Goal: Information Seeking & Learning: Learn about a topic

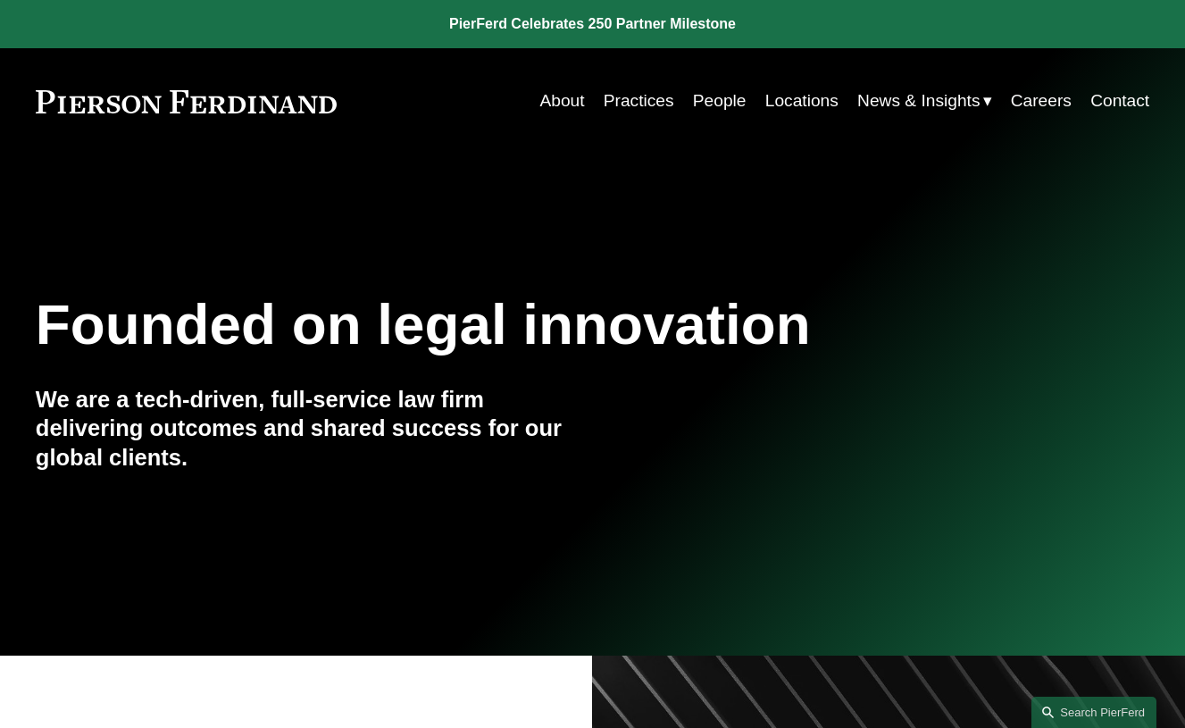
click at [708, 101] on link "People" at bounding box center [720, 101] width 54 height 34
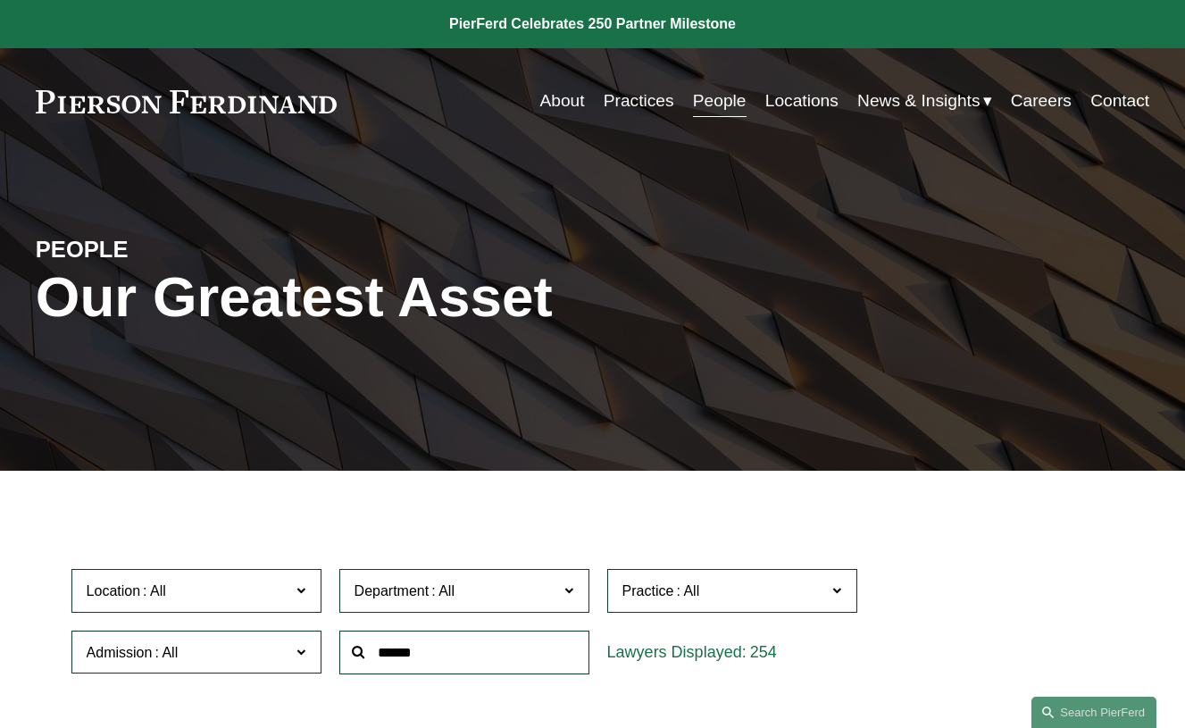
click at [371, 653] on input "text" at bounding box center [464, 652] width 250 height 44
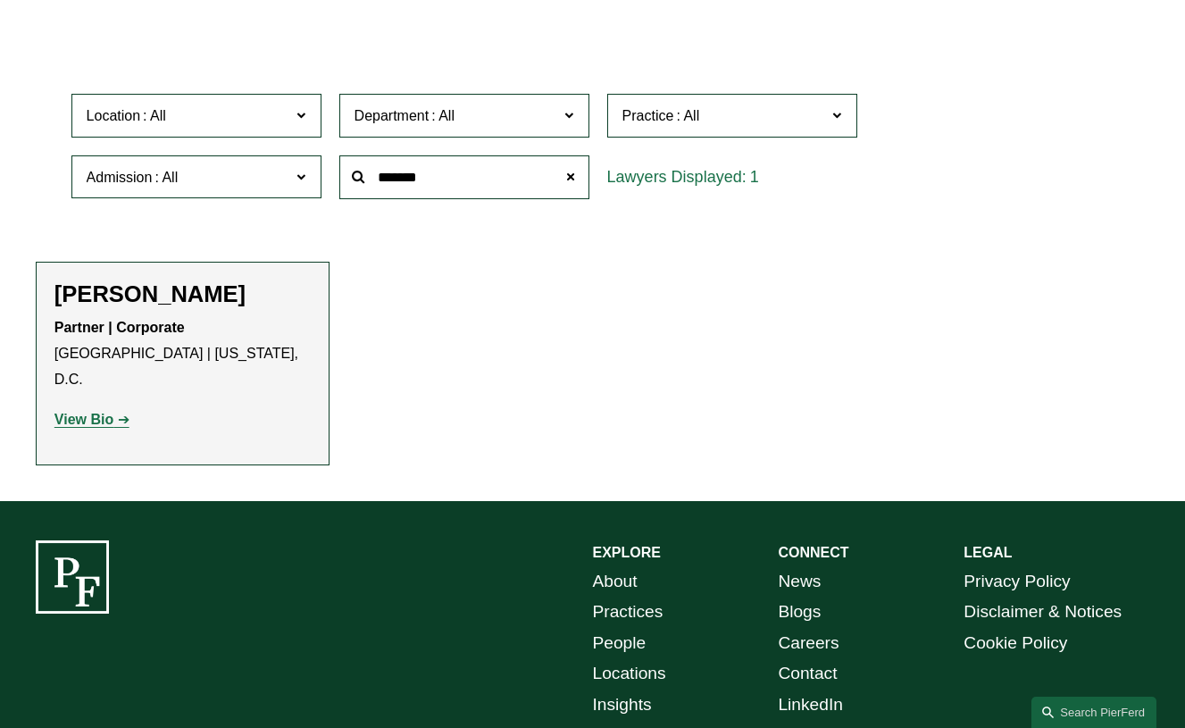
scroll to position [483, 0]
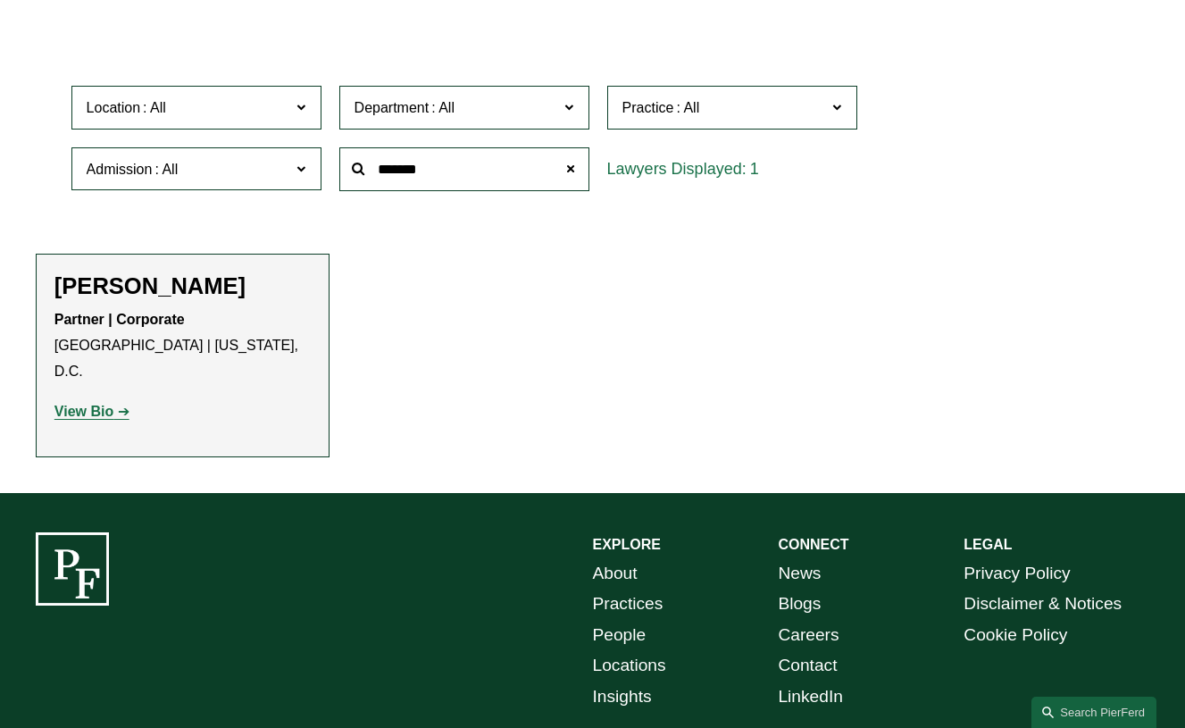
click at [68, 404] on strong "View Bio" at bounding box center [83, 411] width 59 height 15
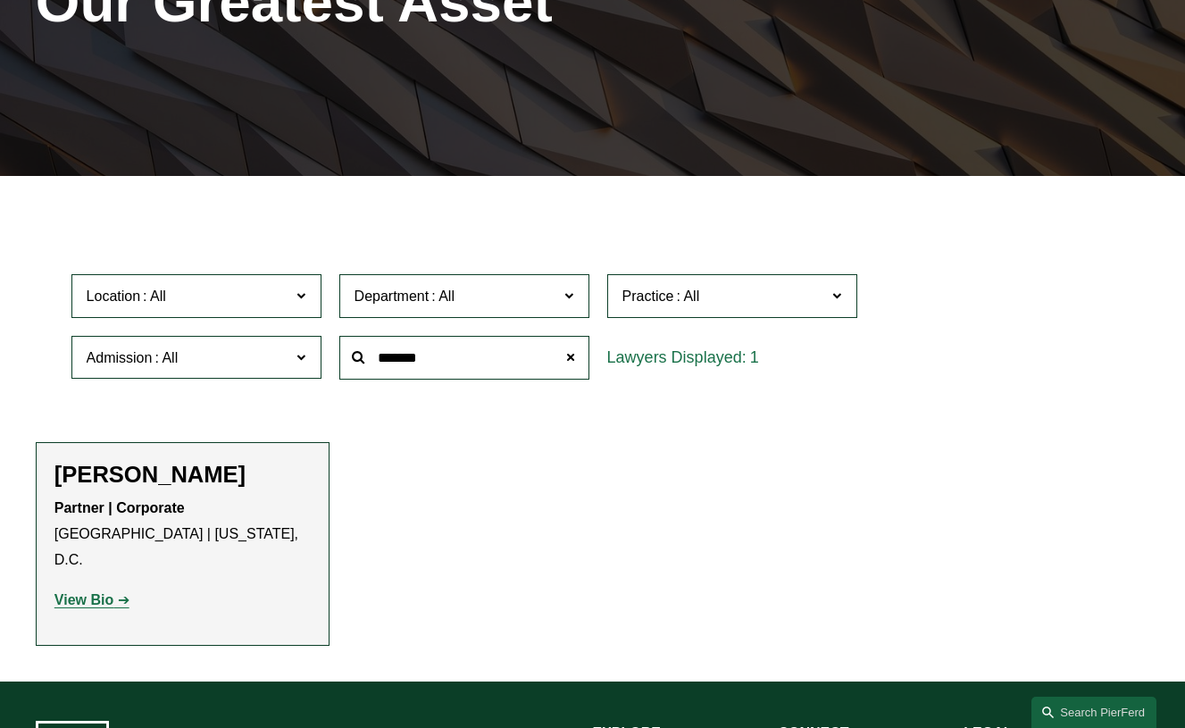
scroll to position [288, 0]
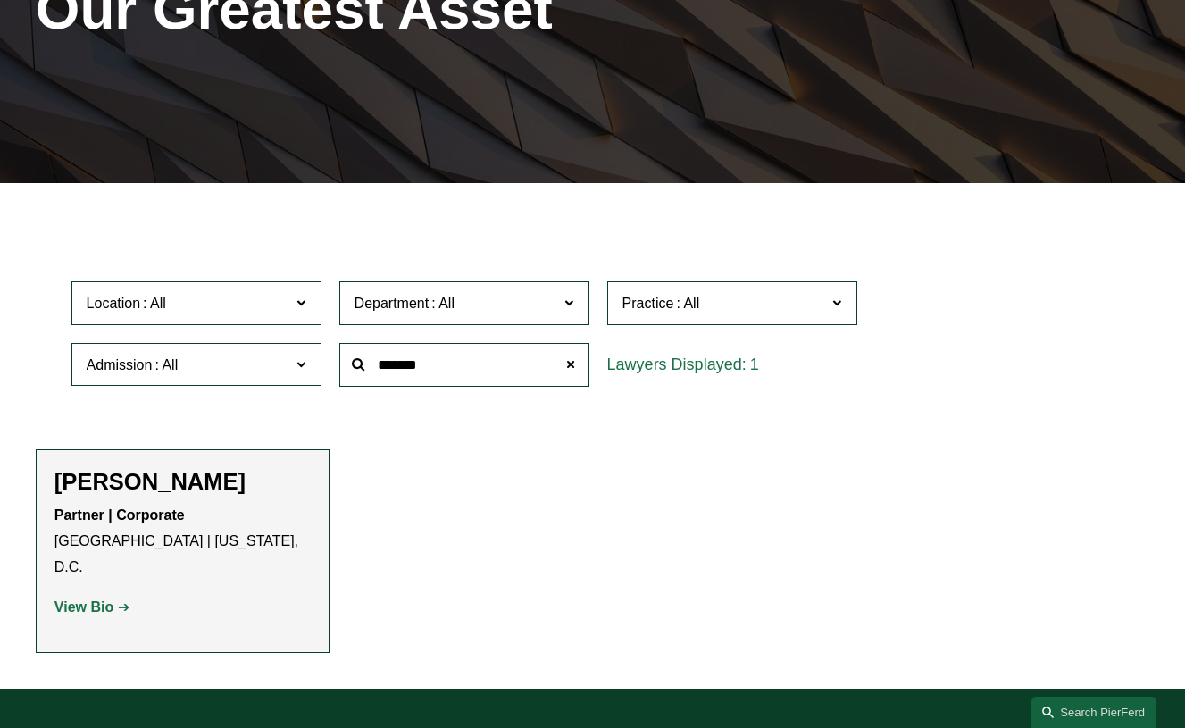
drag, startPoint x: 464, startPoint y: 369, endPoint x: 339, endPoint y: 366, distance: 125.0
click at [339, 366] on input "*******" at bounding box center [464, 365] width 250 height 44
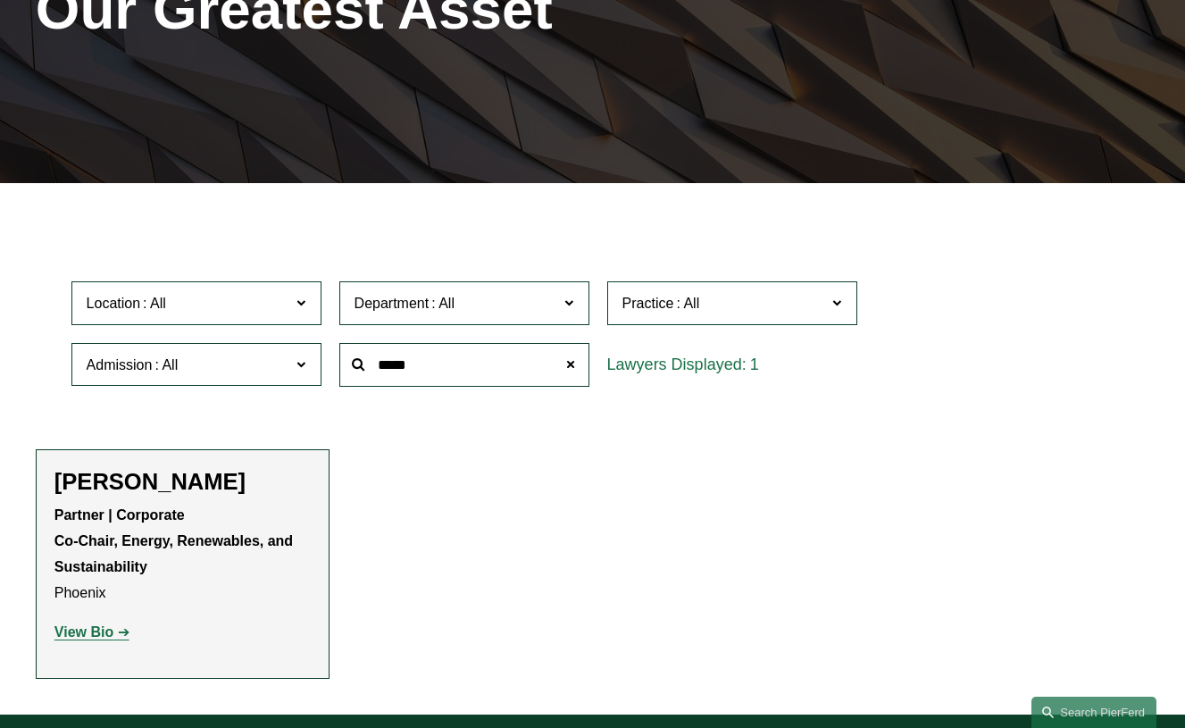
click at [82, 630] on strong "View Bio" at bounding box center [83, 631] width 59 height 15
drag, startPoint x: 426, startPoint y: 356, endPoint x: 359, endPoint y: 353, distance: 67.1
click at [359, 353] on input "*****" at bounding box center [464, 365] width 250 height 44
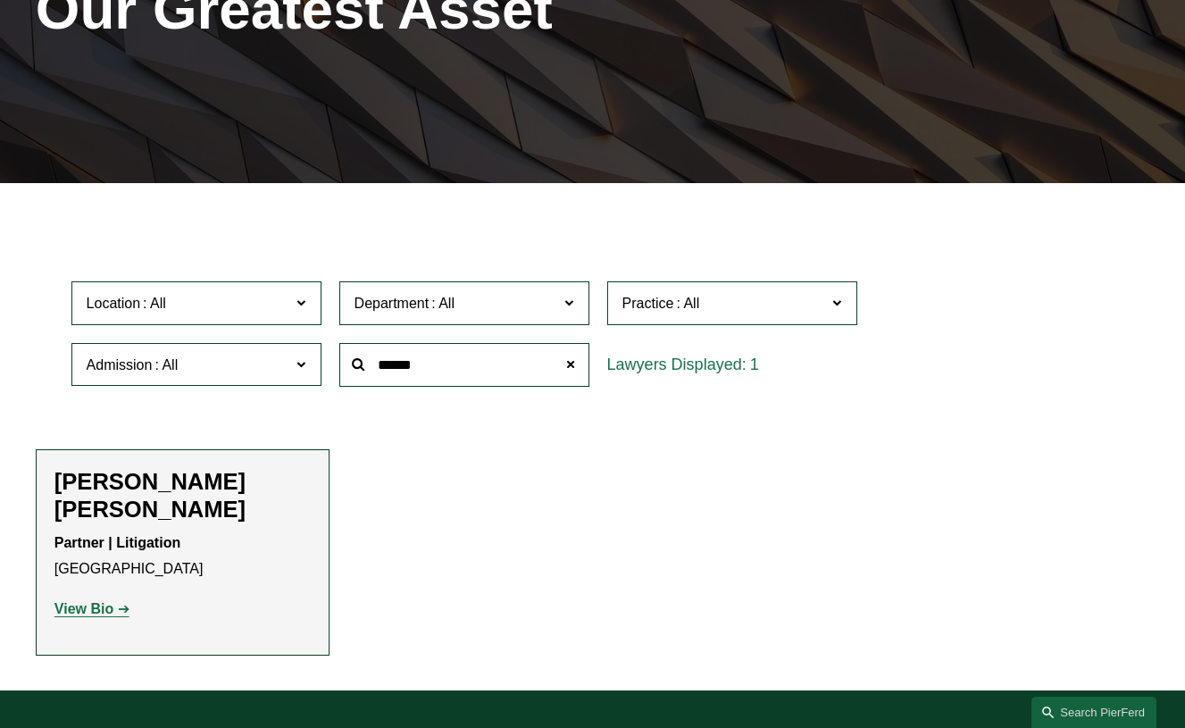
click at [107, 601] on strong "View Bio" at bounding box center [83, 608] width 59 height 15
drag, startPoint x: 420, startPoint y: 361, endPoint x: 338, endPoint y: 351, distance: 81.8
click at [340, 351] on input "******" at bounding box center [464, 365] width 250 height 44
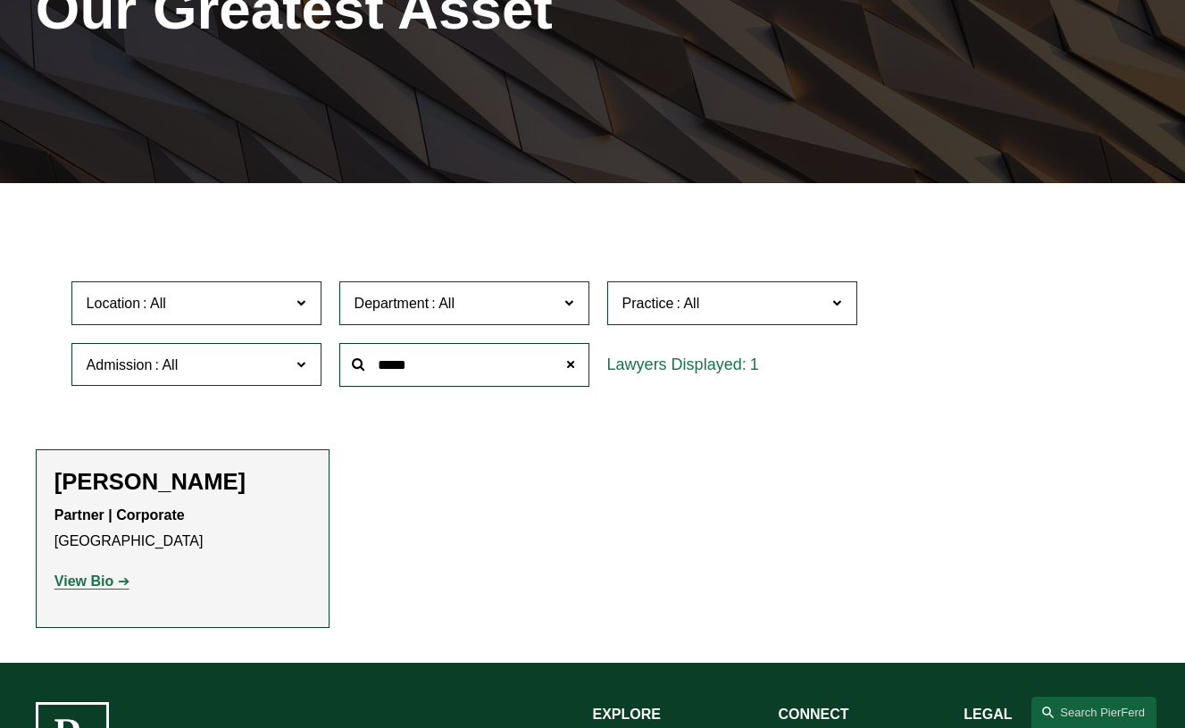
type input "*****"
drag, startPoint x: 381, startPoint y: 394, endPoint x: 86, endPoint y: 588, distance: 353.4
click at [86, 588] on p "View Bio" at bounding box center [182, 582] width 256 height 26
click at [90, 577] on strong "View Bio" at bounding box center [83, 580] width 59 height 15
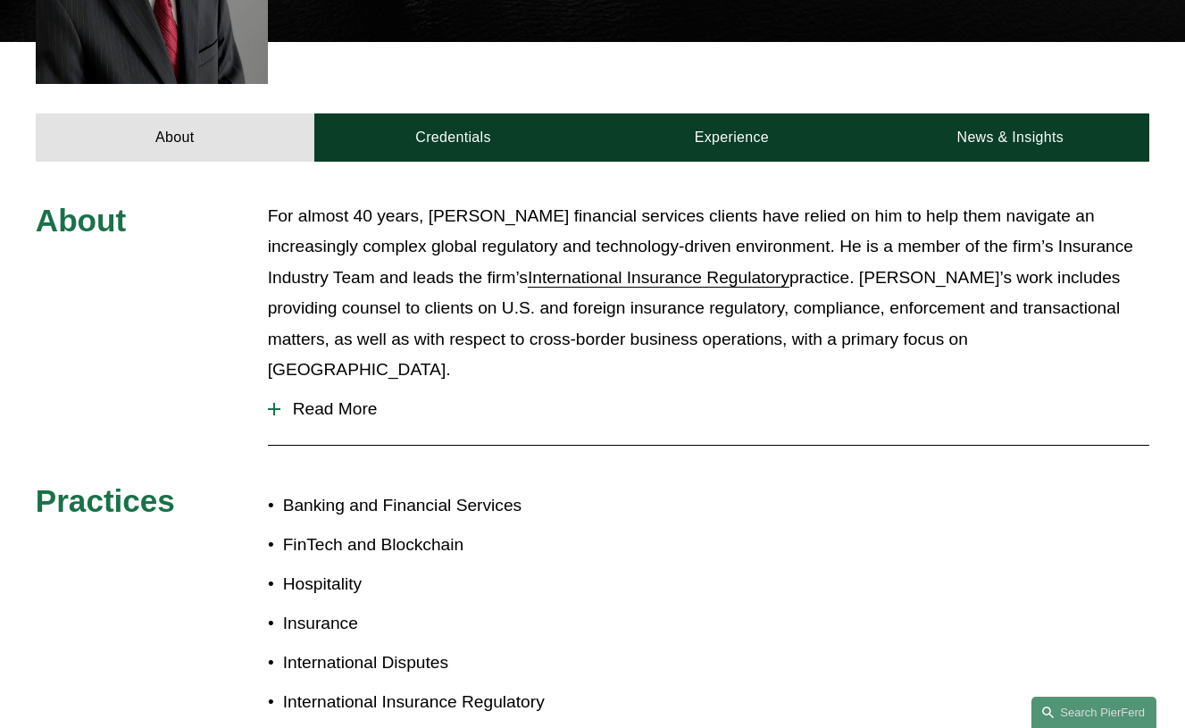
scroll to position [580, 0]
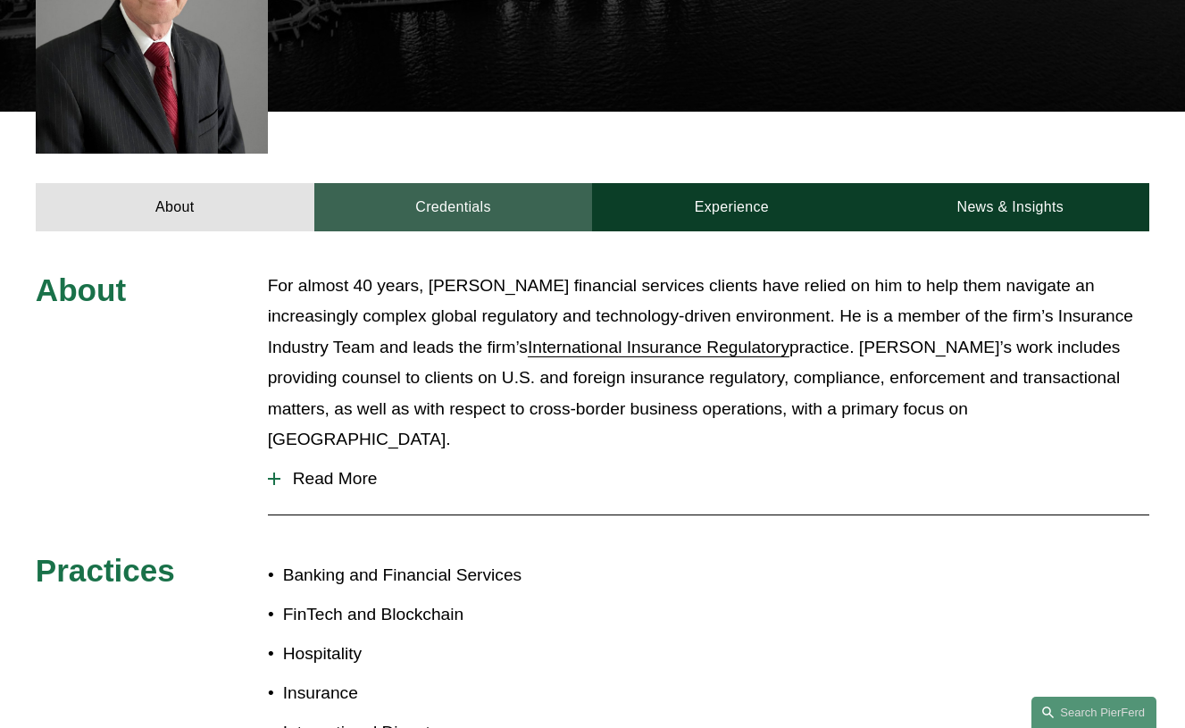
click at [437, 183] on link "Credentials" at bounding box center [453, 207] width 279 height 48
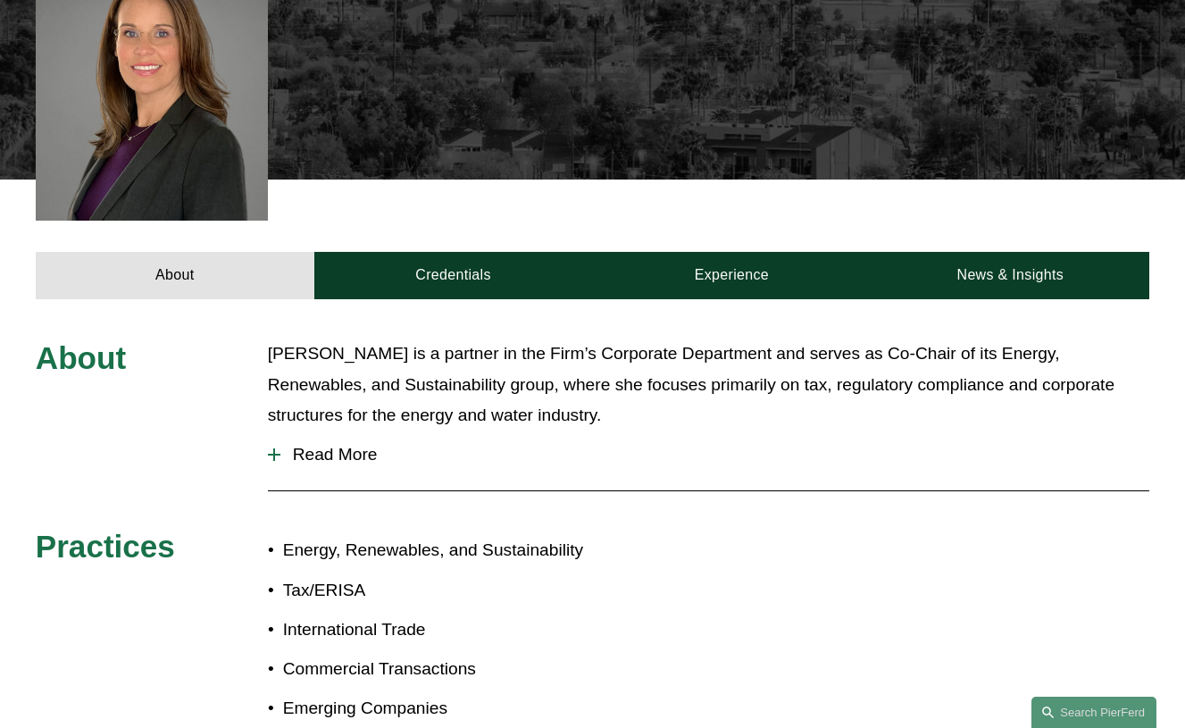
scroll to position [584, 0]
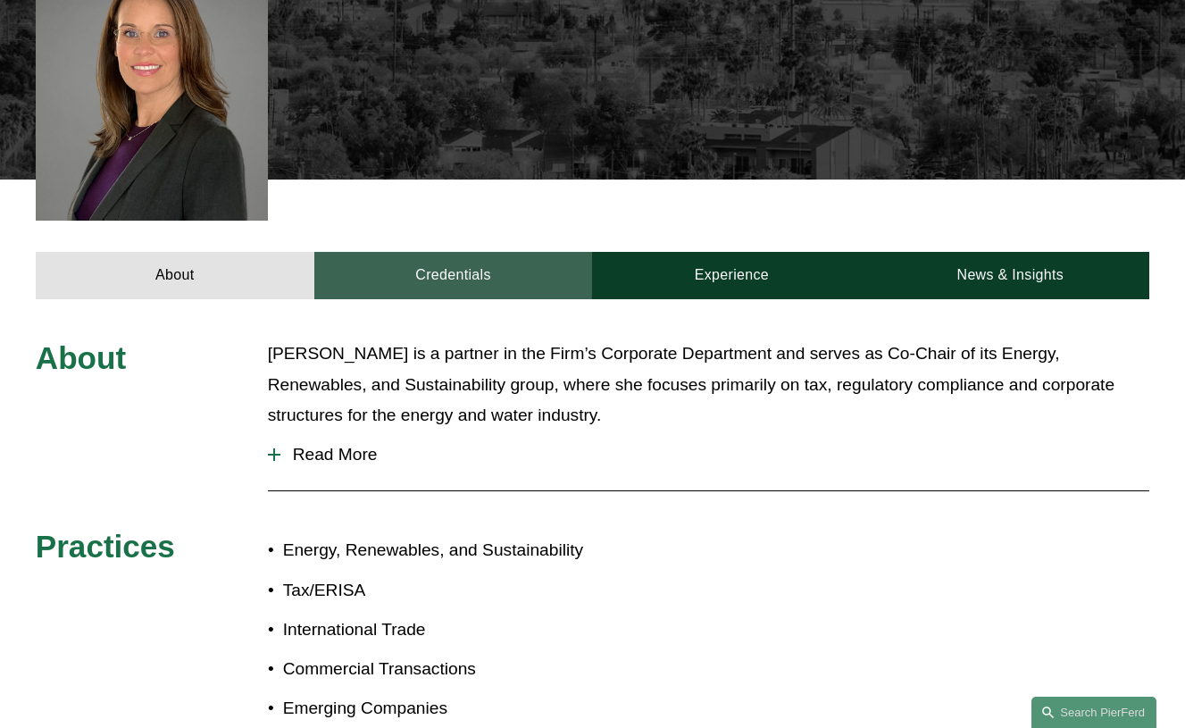
click at [430, 252] on link "Credentials" at bounding box center [453, 276] width 279 height 48
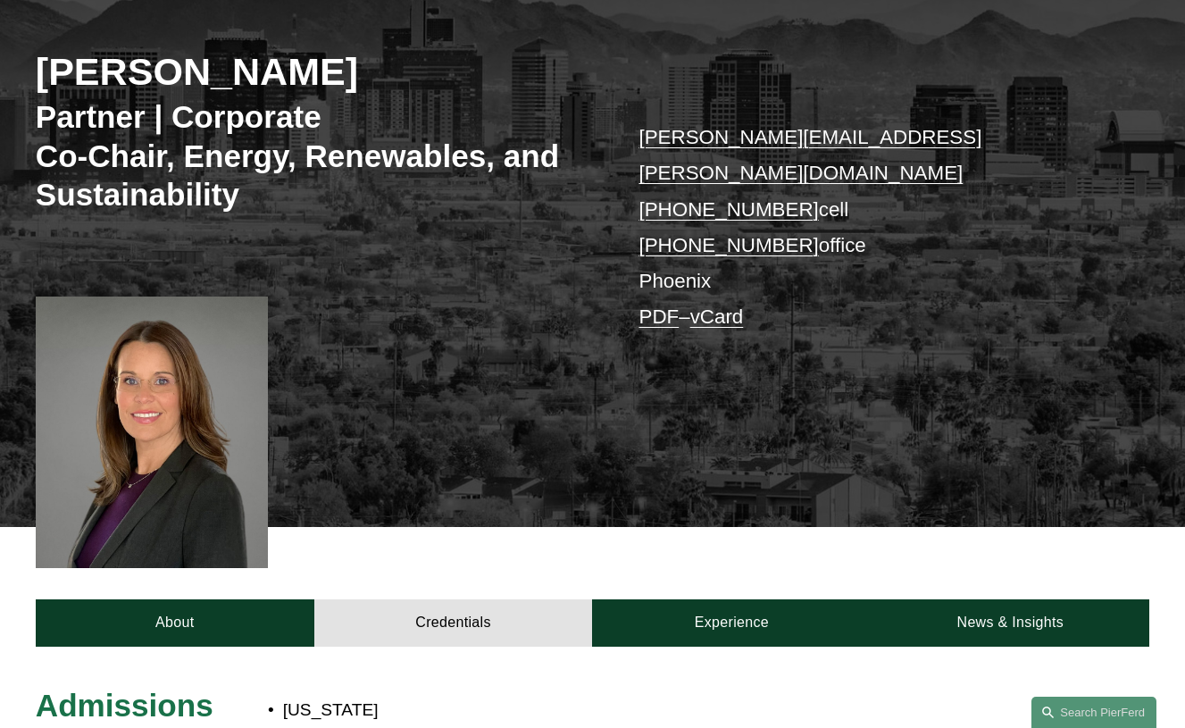
scroll to position [163, 0]
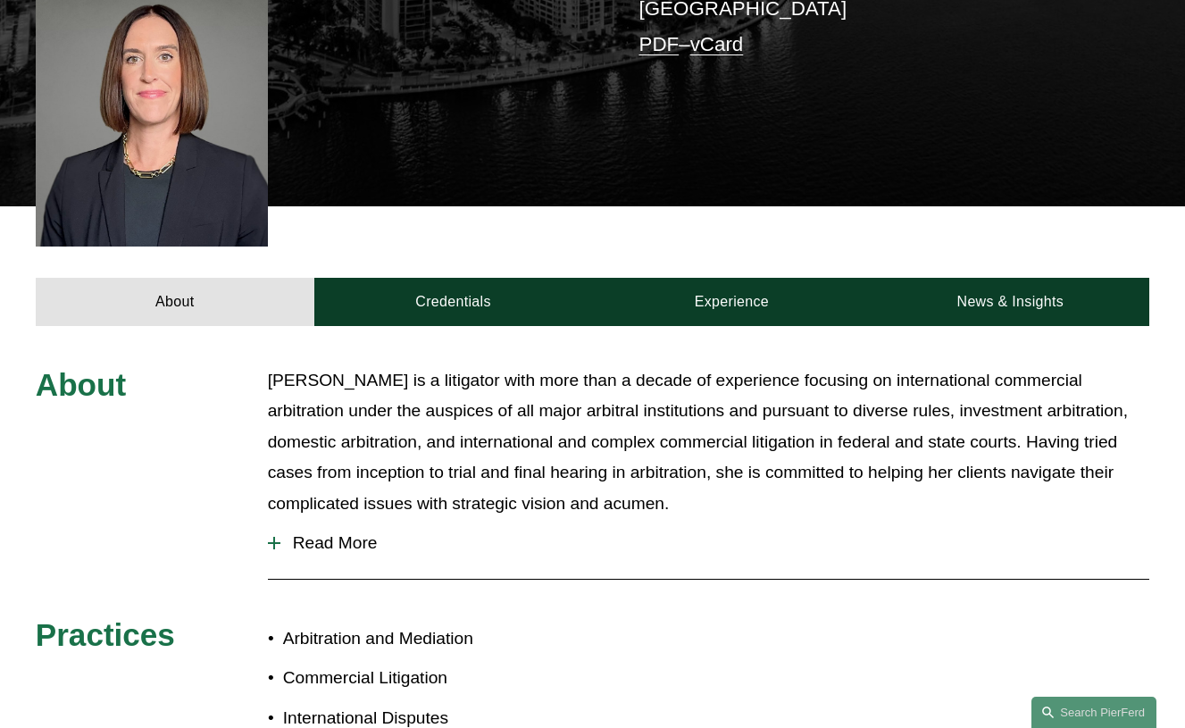
scroll to position [685, 0]
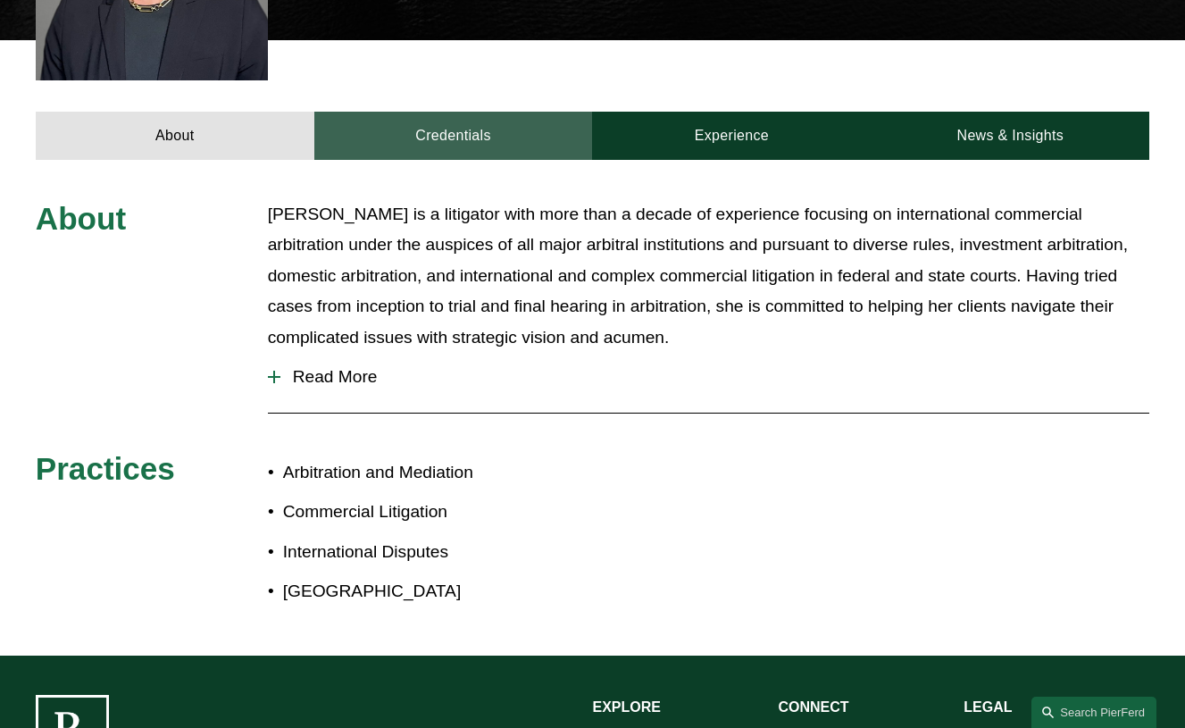
click at [460, 112] on link "Credentials" at bounding box center [453, 136] width 279 height 48
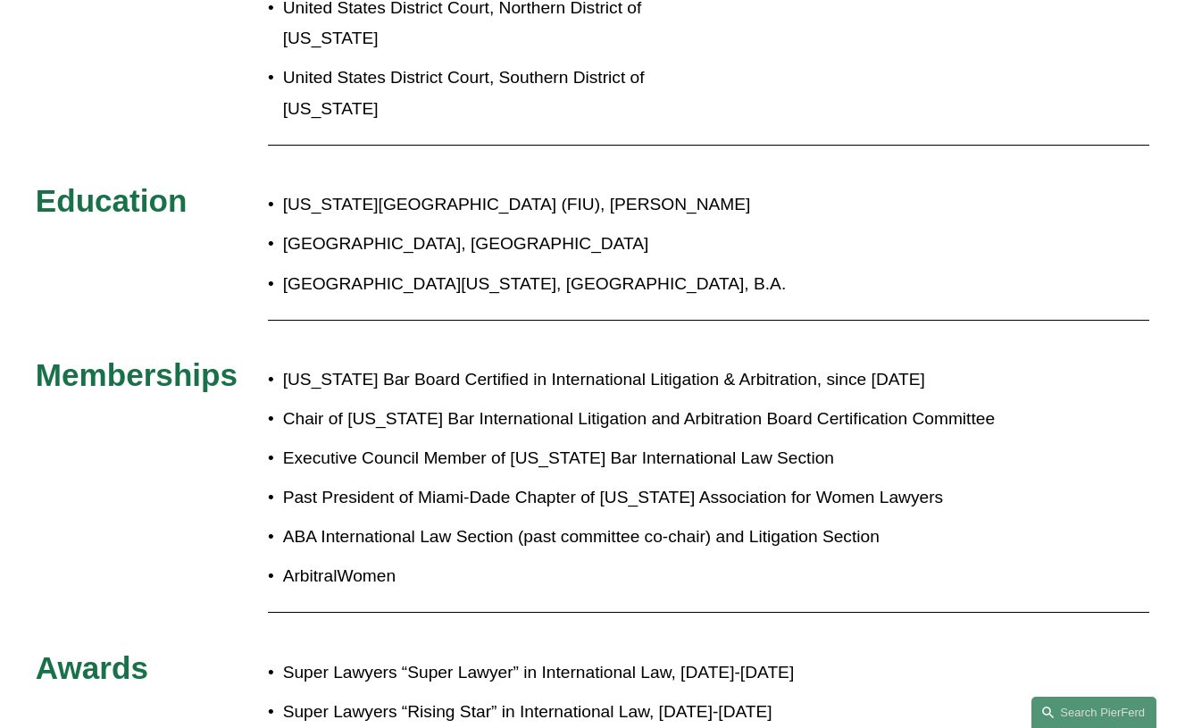
scroll to position [1078, 0]
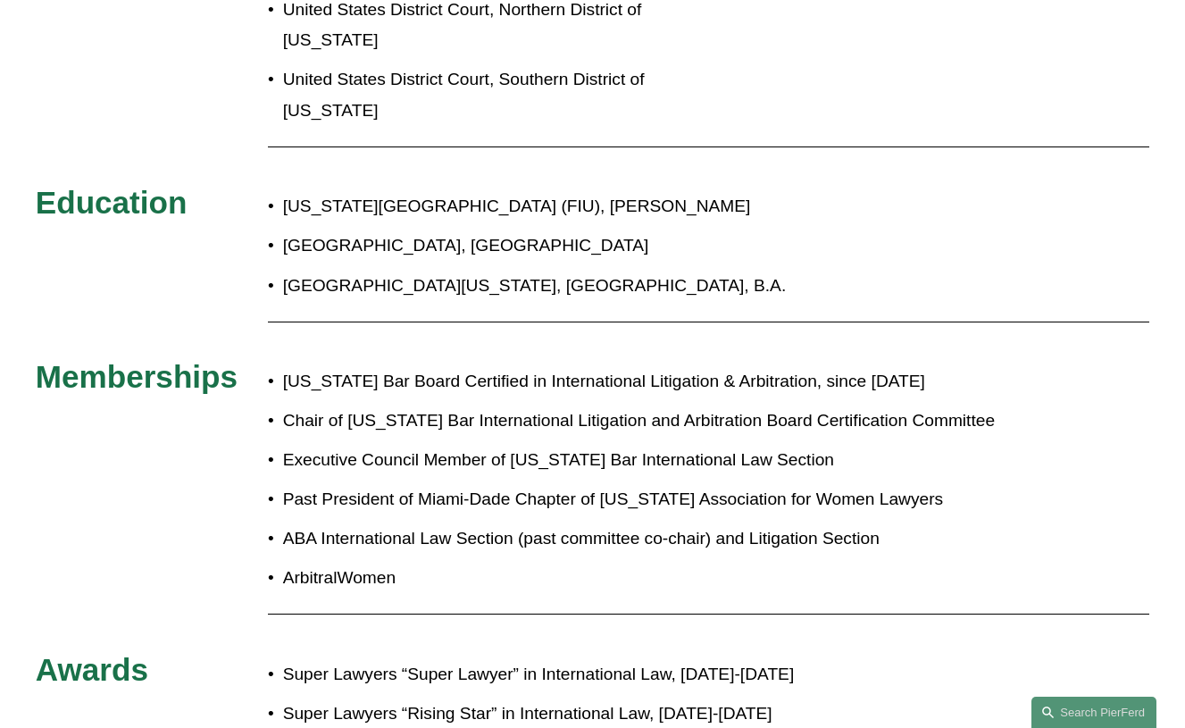
click at [566, 138] on div at bounding box center [709, 147] width 882 height 18
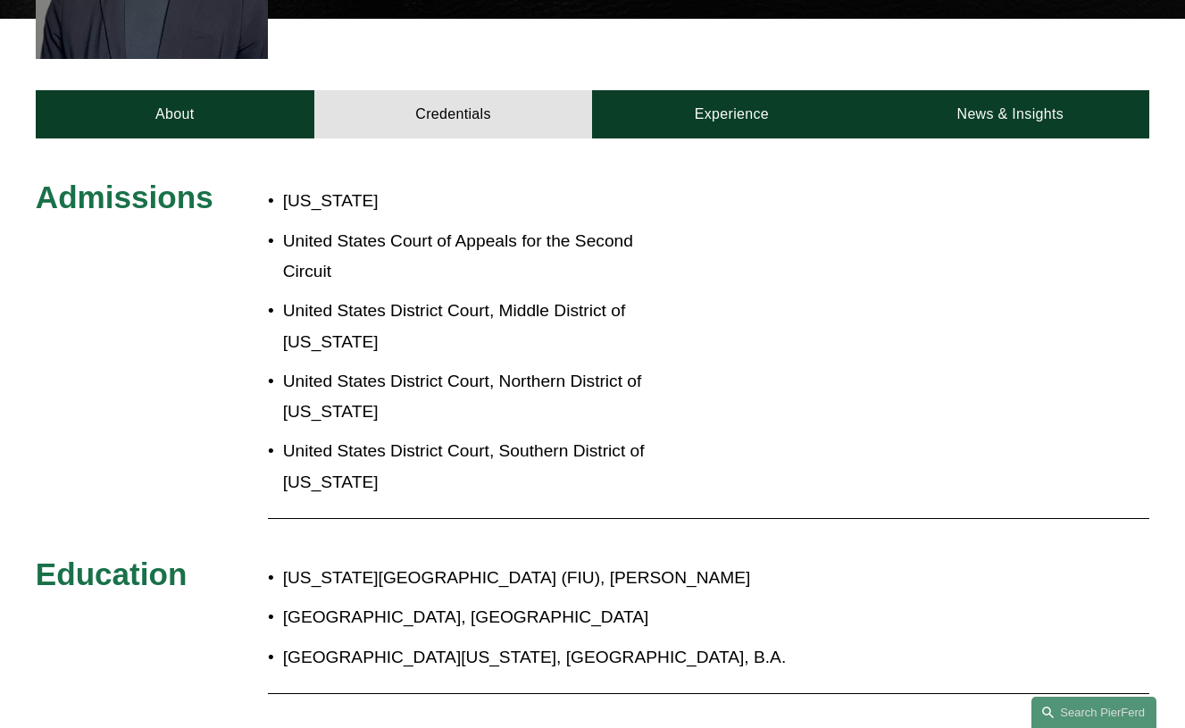
scroll to position [653, 0]
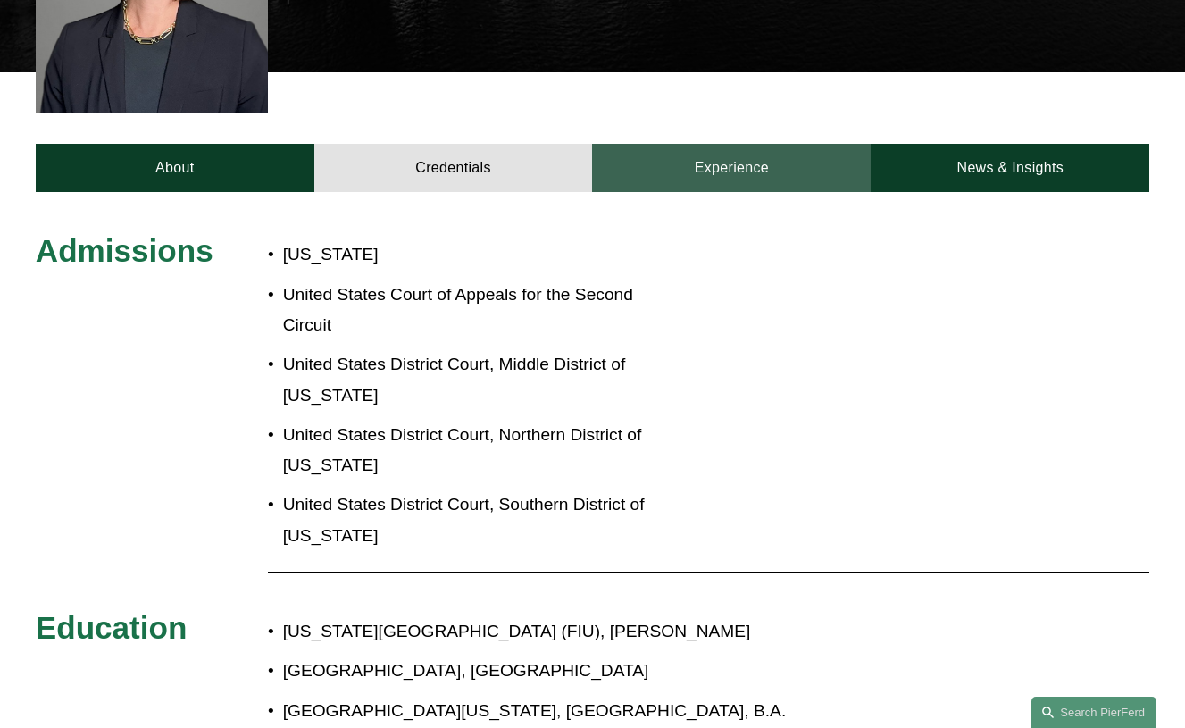
click at [677, 144] on link "Experience" at bounding box center [731, 168] width 279 height 48
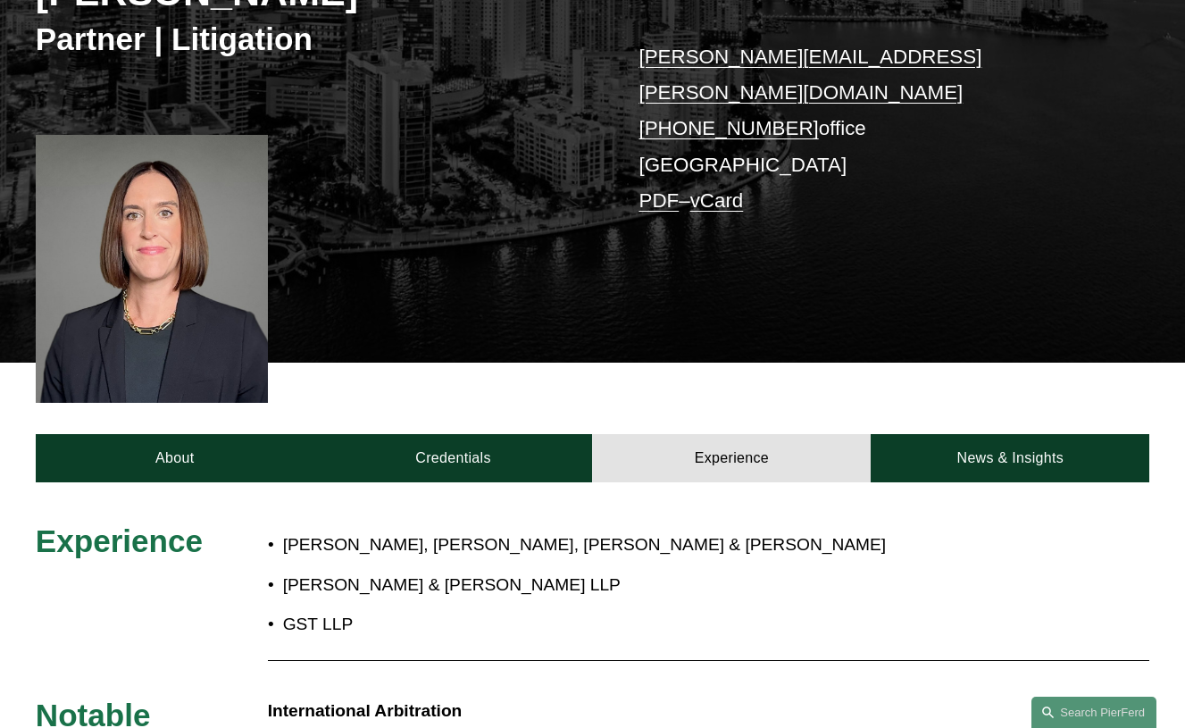
scroll to position [498, 0]
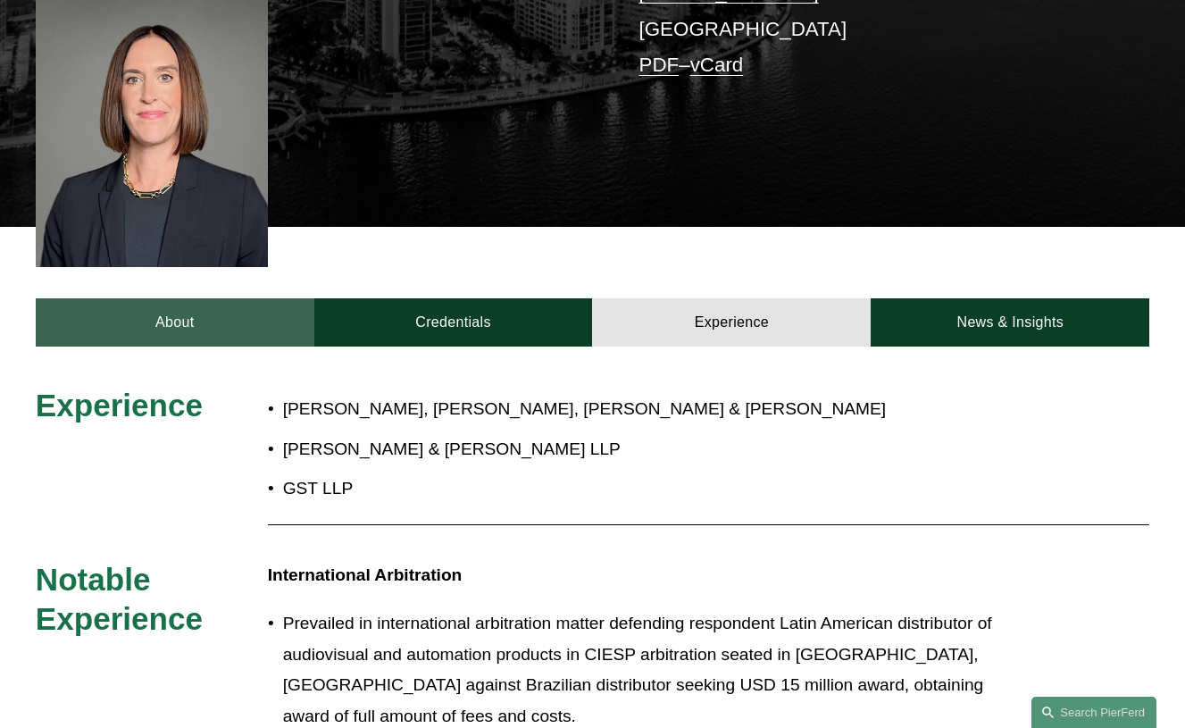
click at [243, 298] on link "About" at bounding box center [175, 322] width 279 height 48
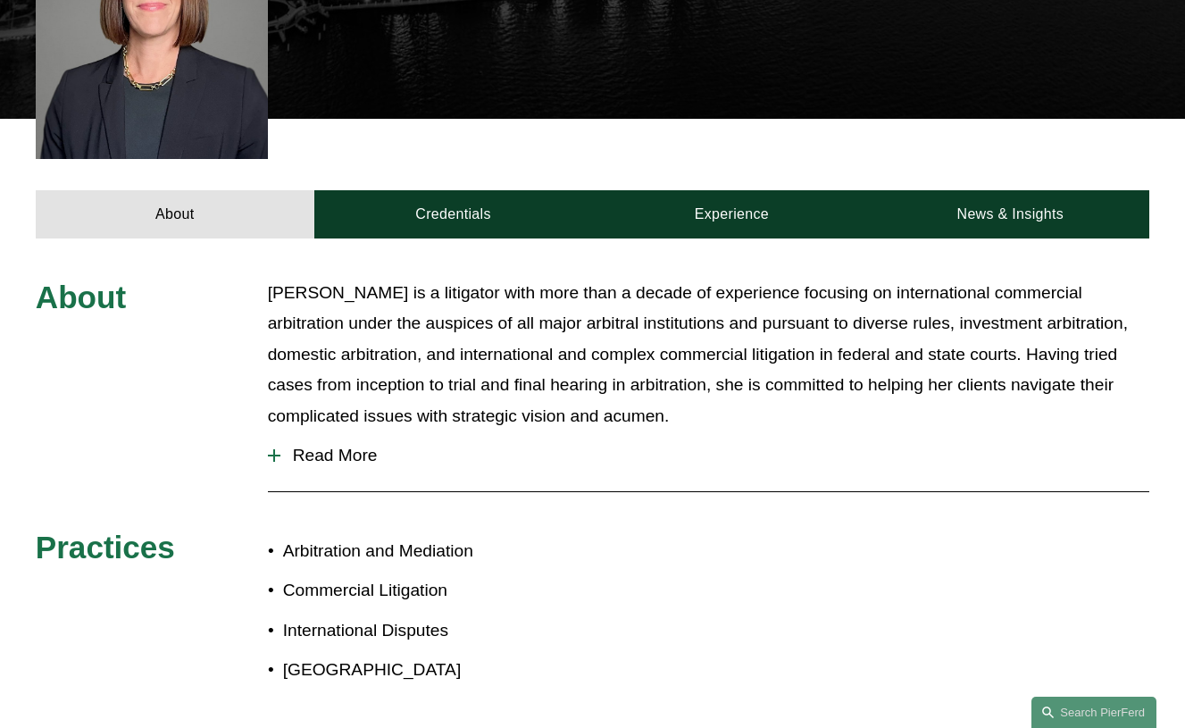
scroll to position [638, 0]
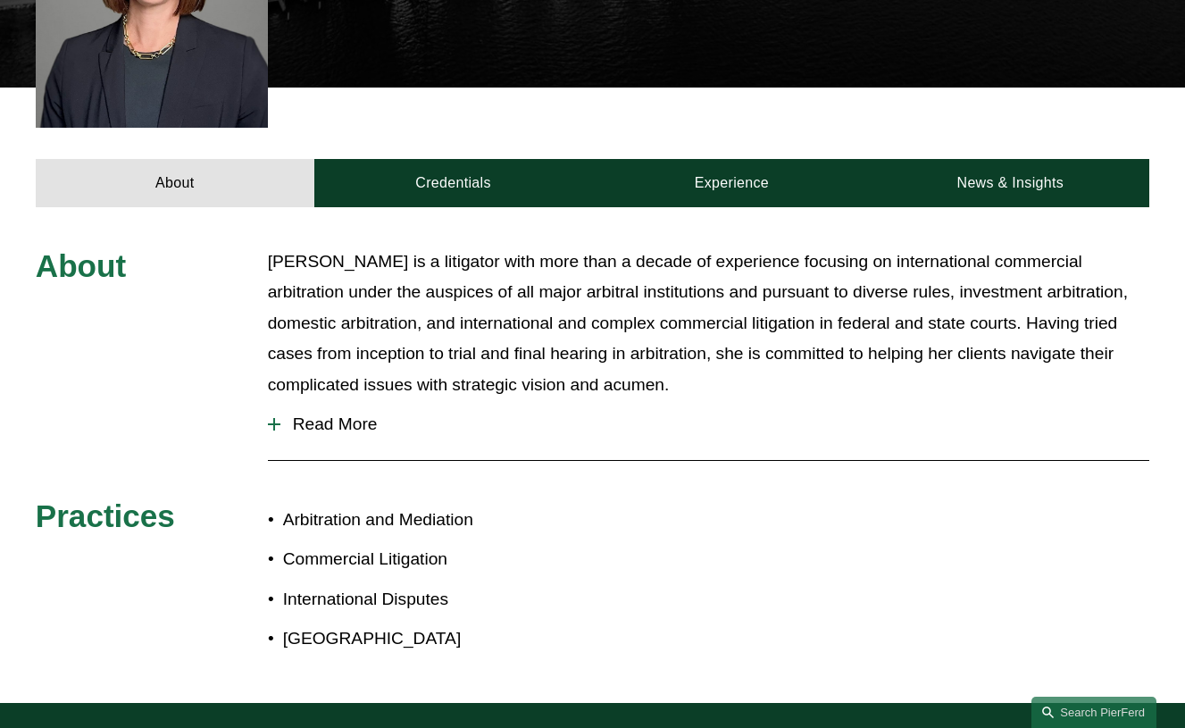
click at [303, 414] on span "Read More" at bounding box center [715, 424] width 870 height 20
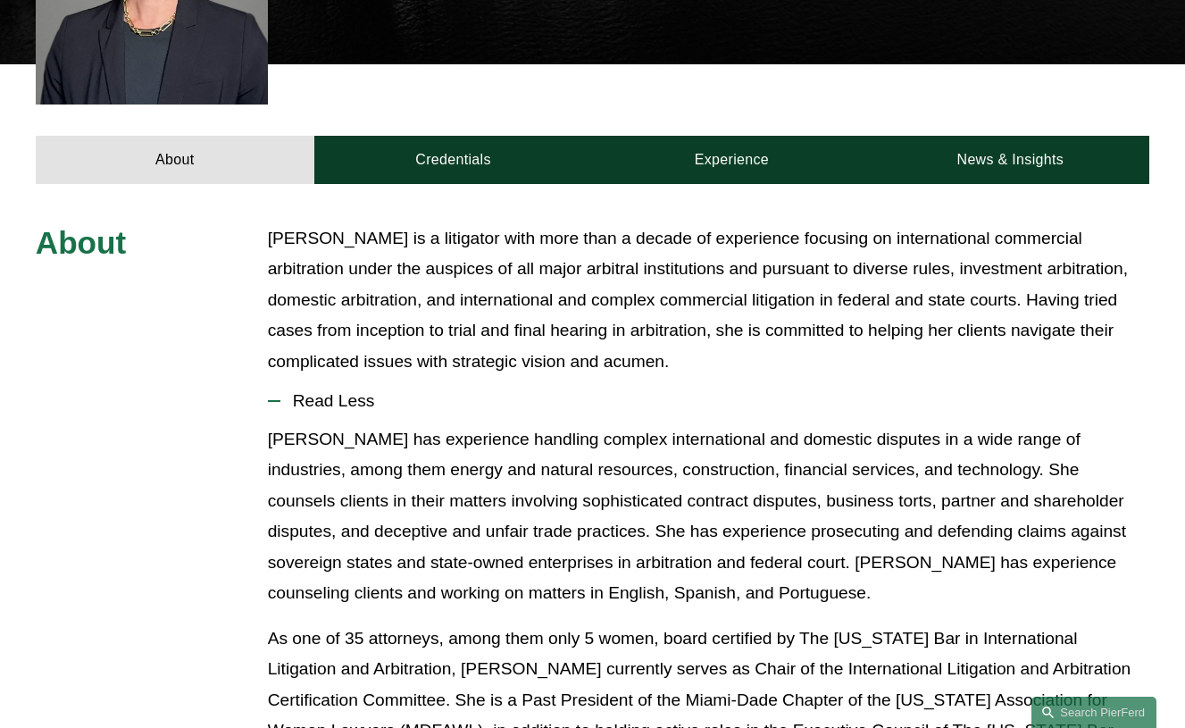
scroll to position [661, 0]
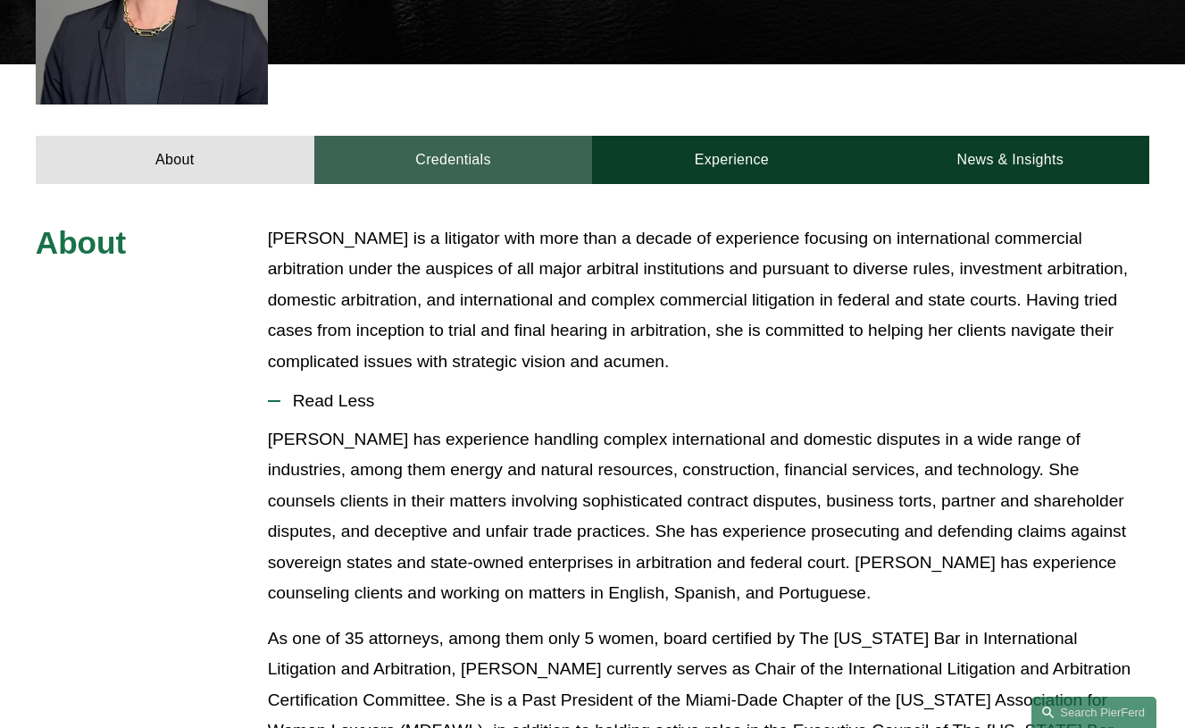
click at [455, 136] on link "Credentials" at bounding box center [453, 160] width 279 height 48
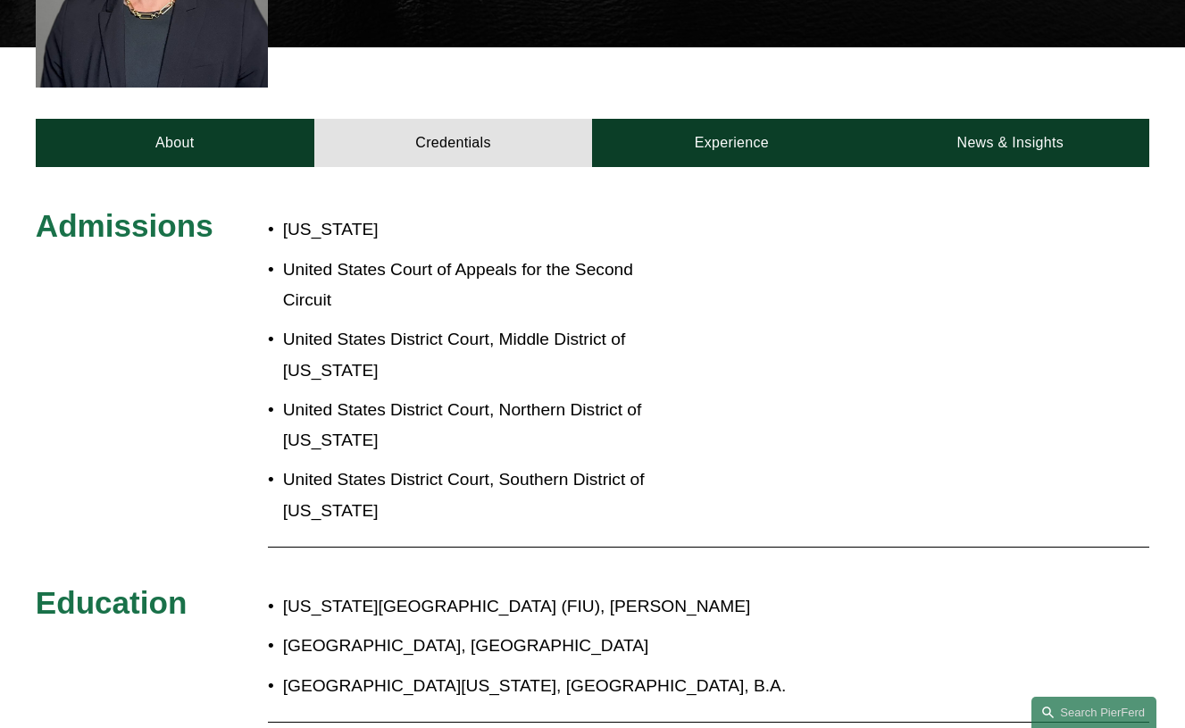
scroll to position [669, 0]
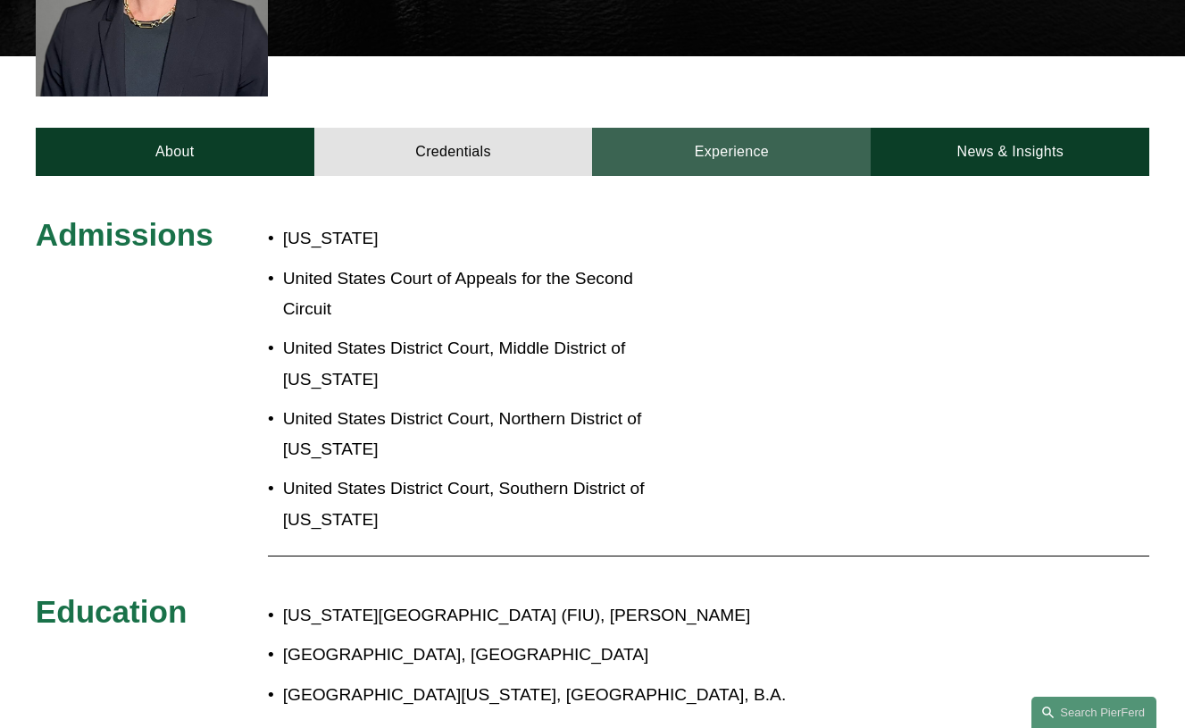
click at [706, 128] on link "Experience" at bounding box center [731, 152] width 279 height 48
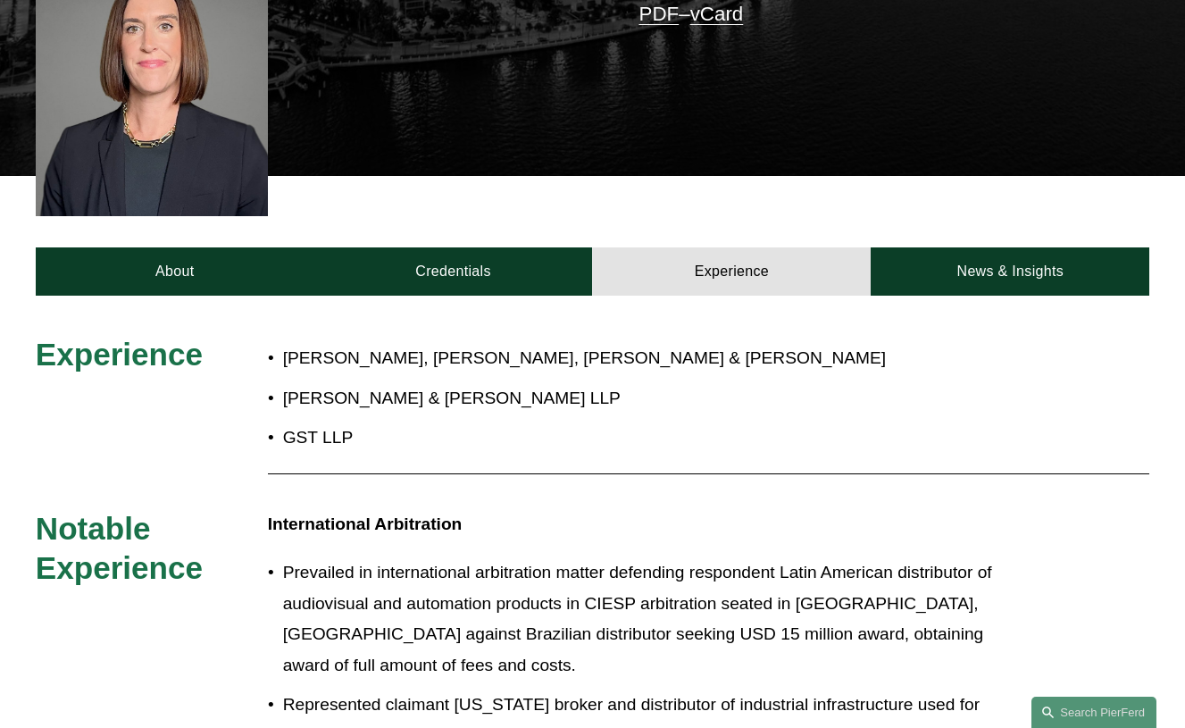
scroll to position [488, 0]
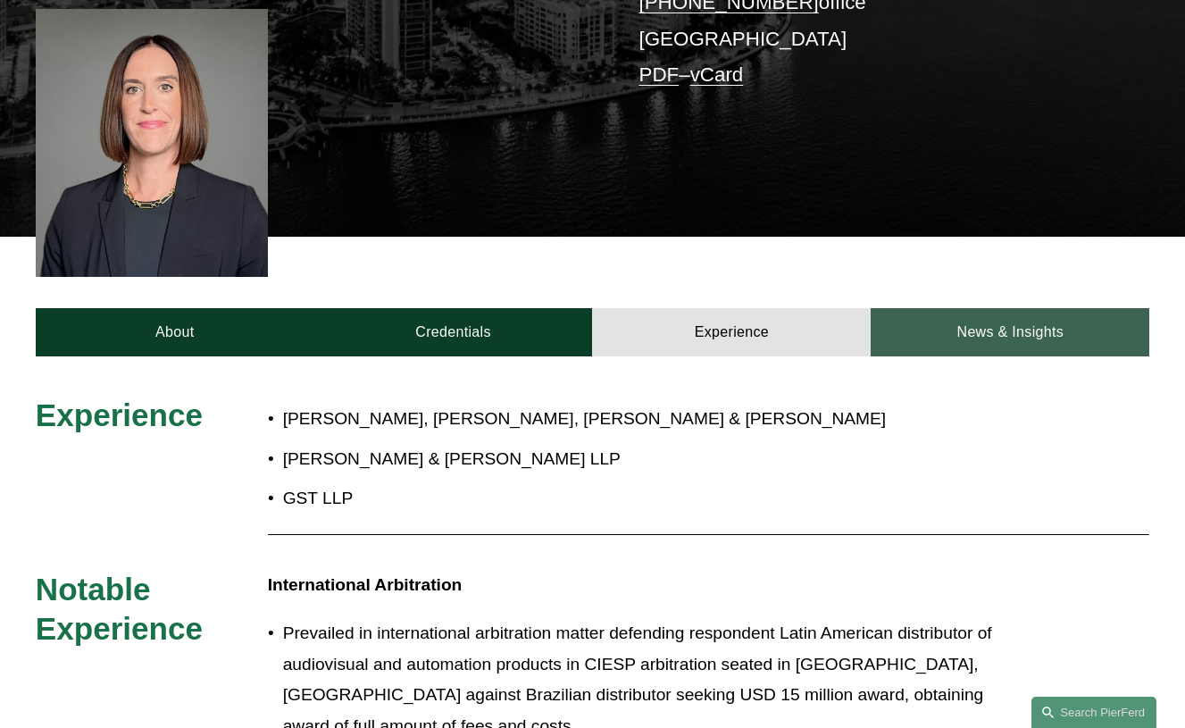
click at [1013, 308] on link "News & Insights" at bounding box center [1010, 332] width 279 height 48
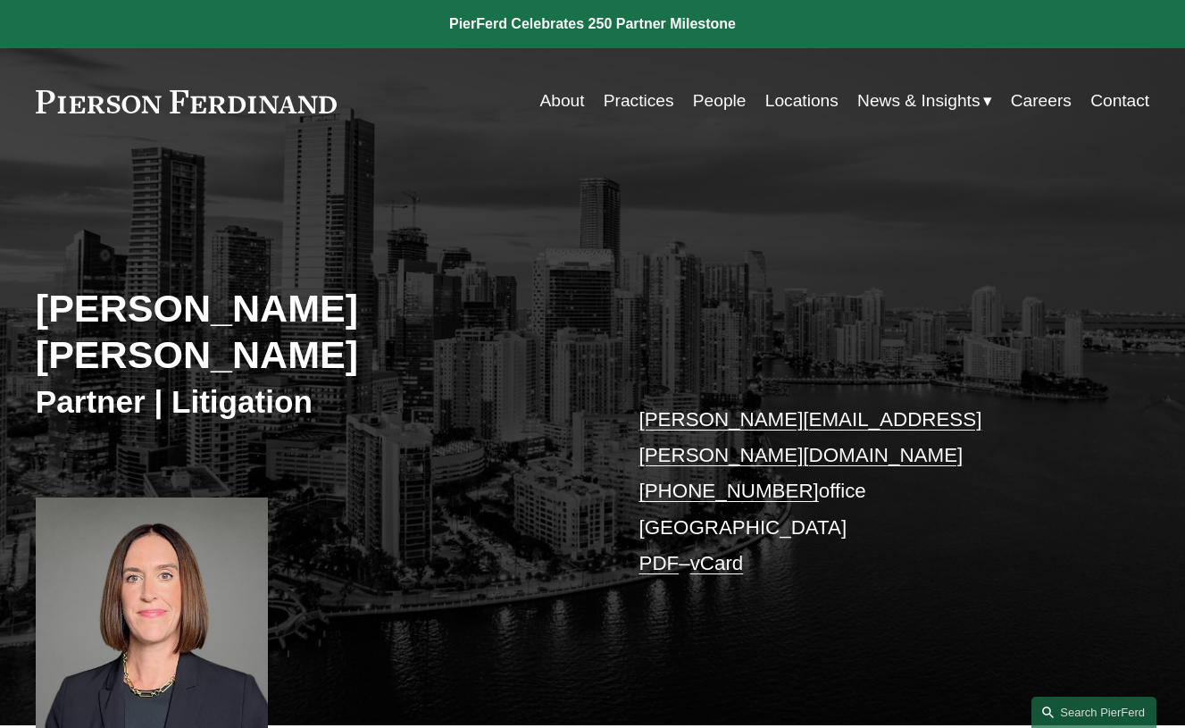
scroll to position [0, 0]
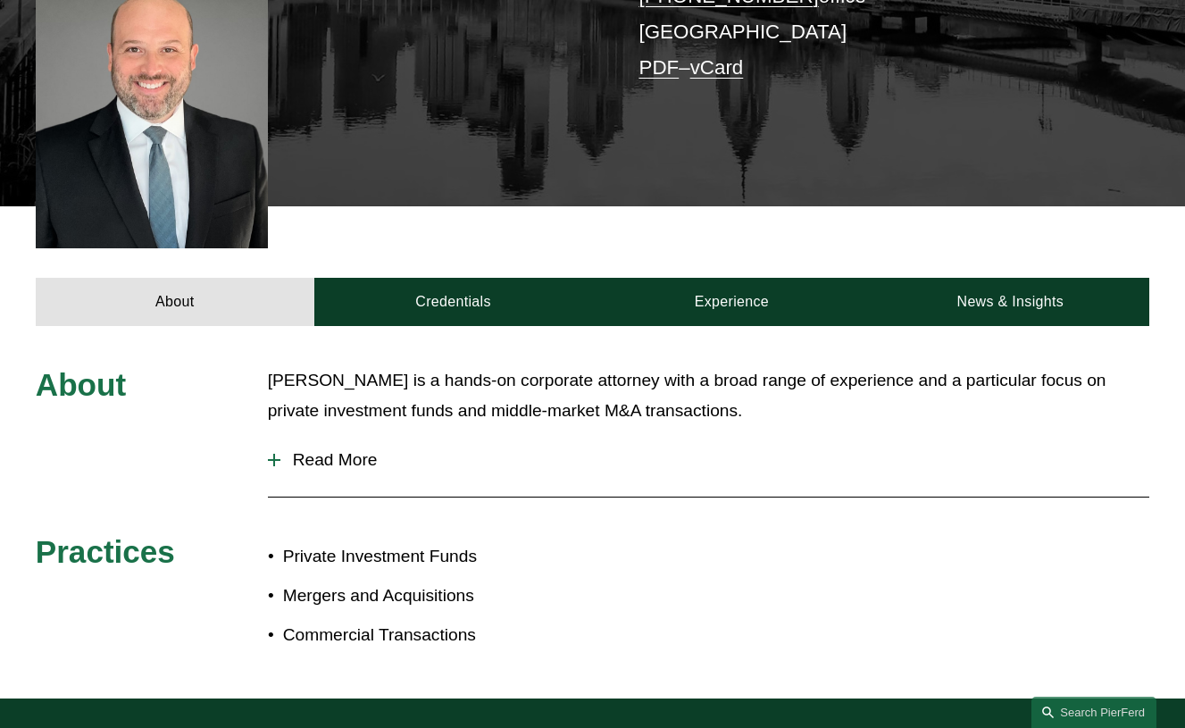
scroll to position [443, 0]
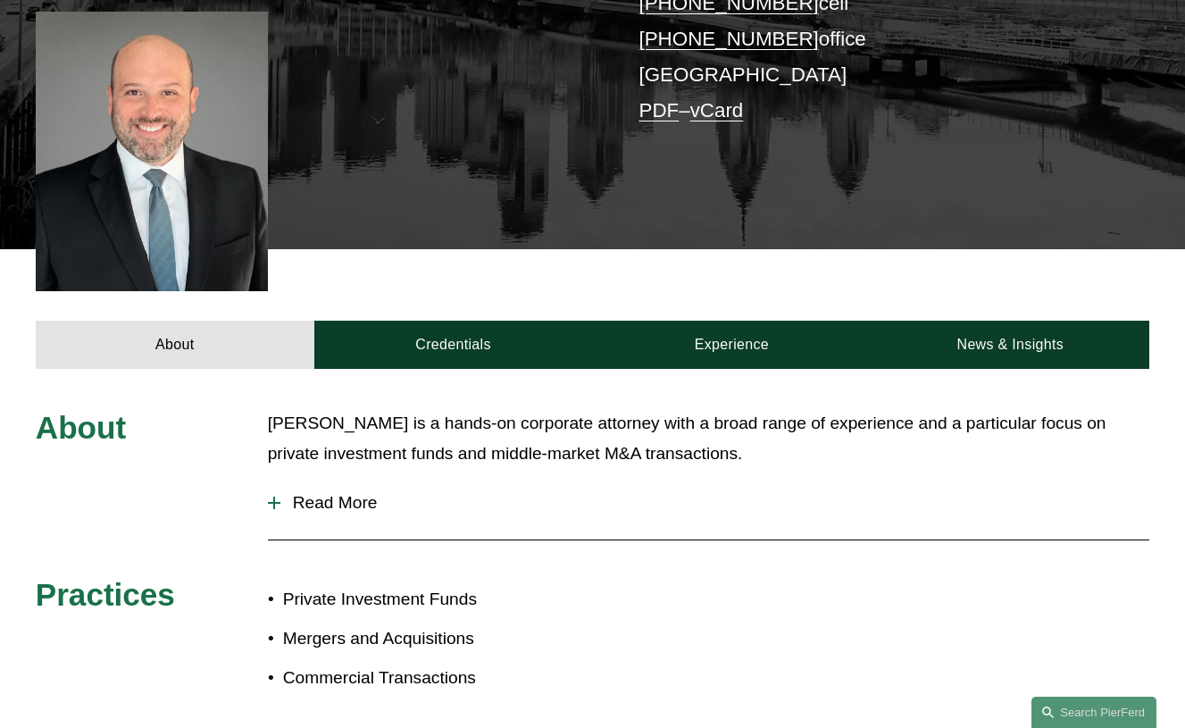
click at [314, 493] on span "Read More" at bounding box center [715, 503] width 870 height 20
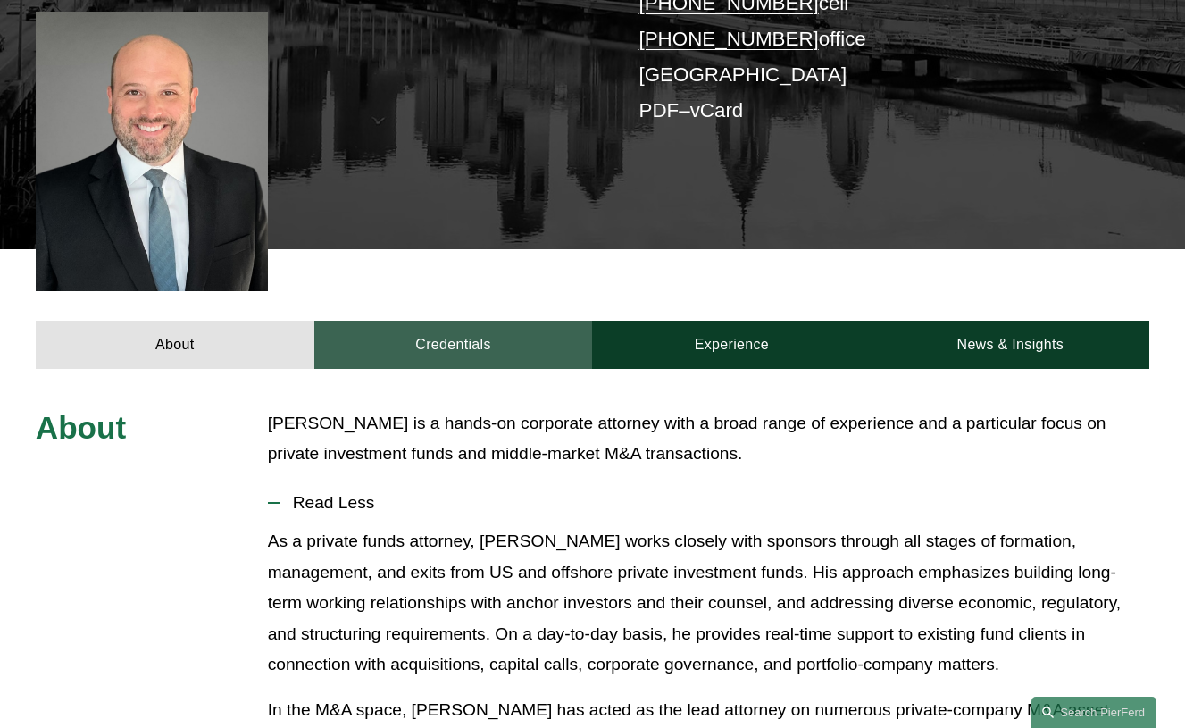
click at [445, 321] on link "Credentials" at bounding box center [453, 345] width 279 height 48
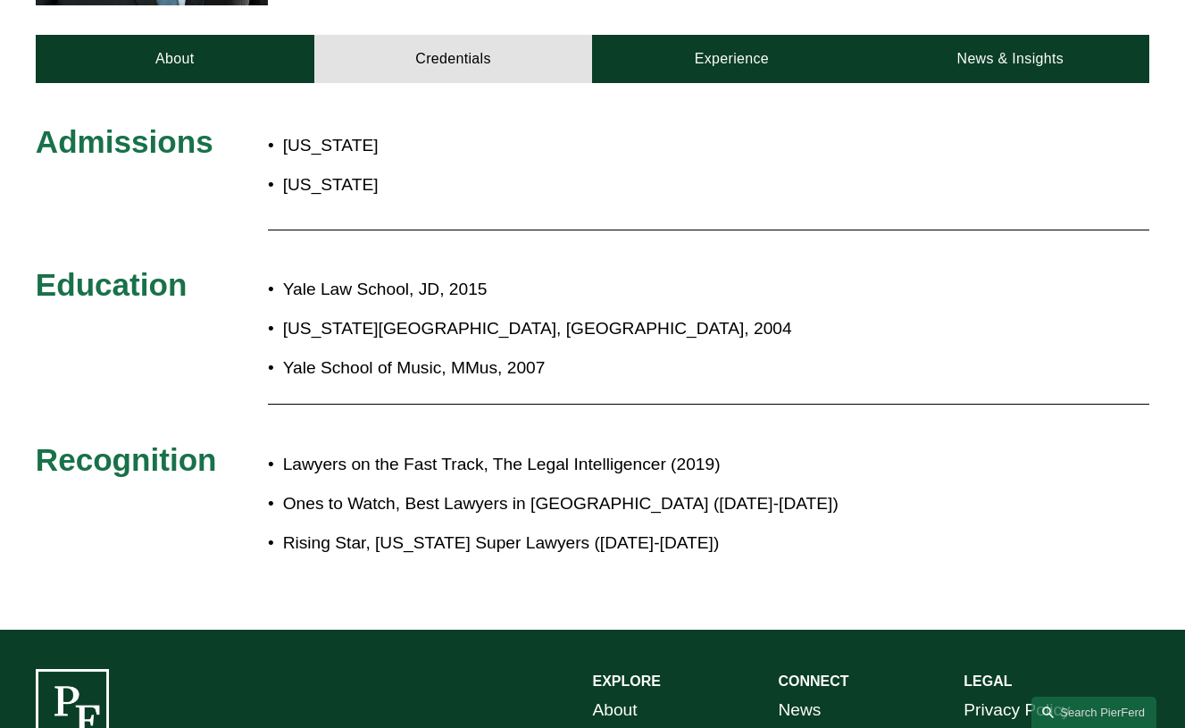
scroll to position [707, 0]
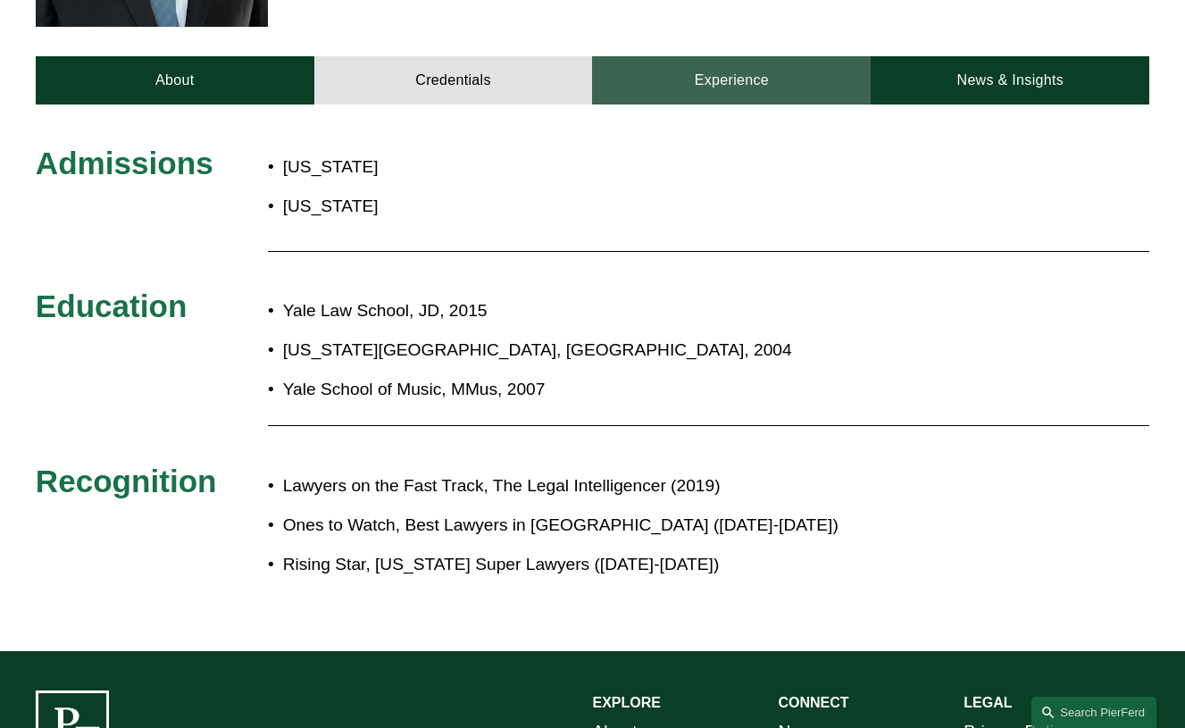
click at [722, 56] on link "Experience" at bounding box center [731, 80] width 279 height 48
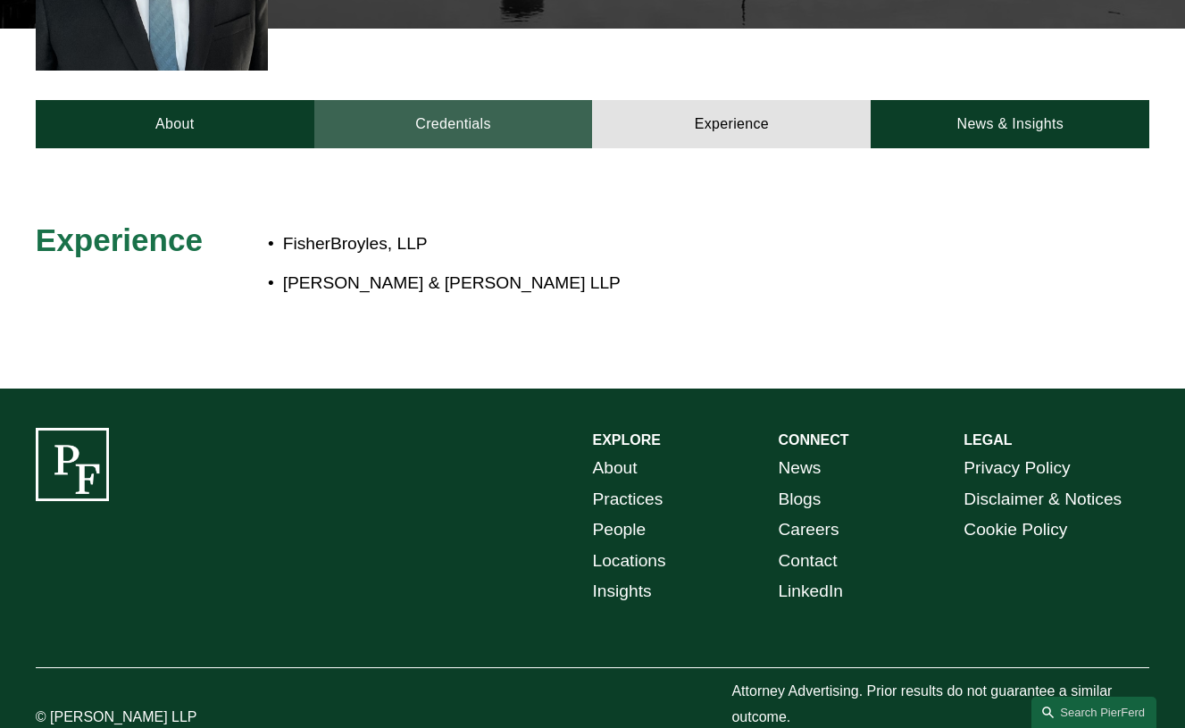
click at [415, 100] on link "Credentials" at bounding box center [453, 124] width 279 height 48
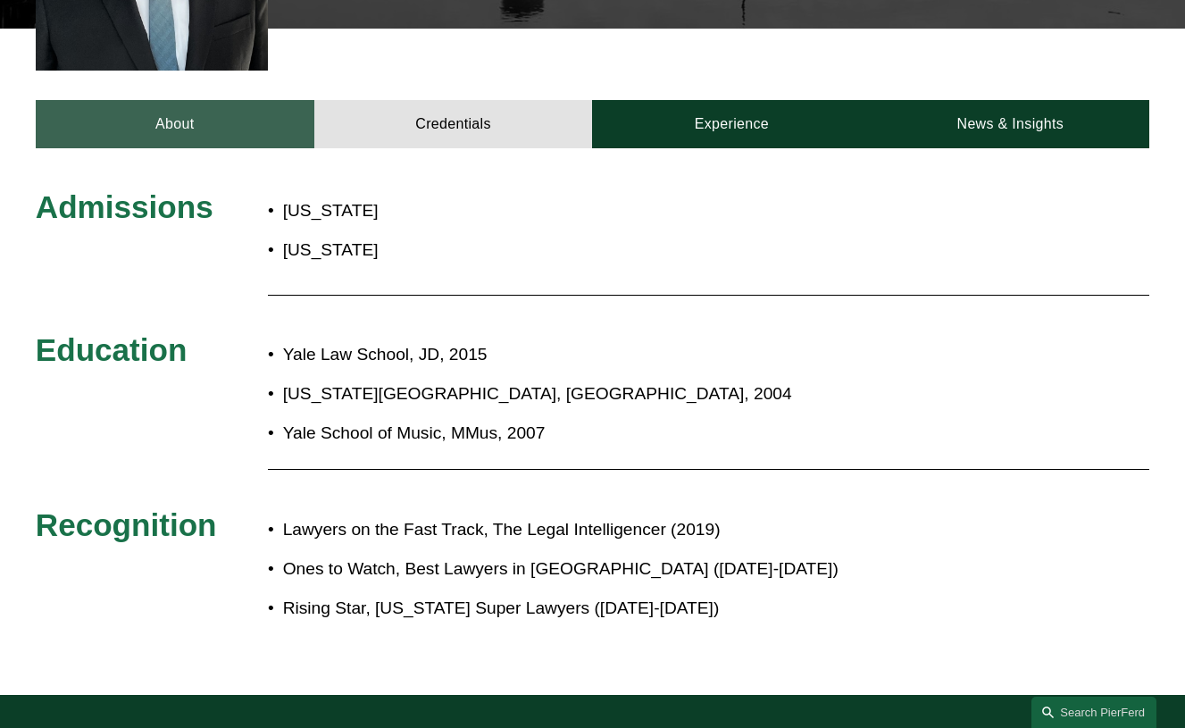
click at [195, 100] on link "About" at bounding box center [175, 124] width 279 height 48
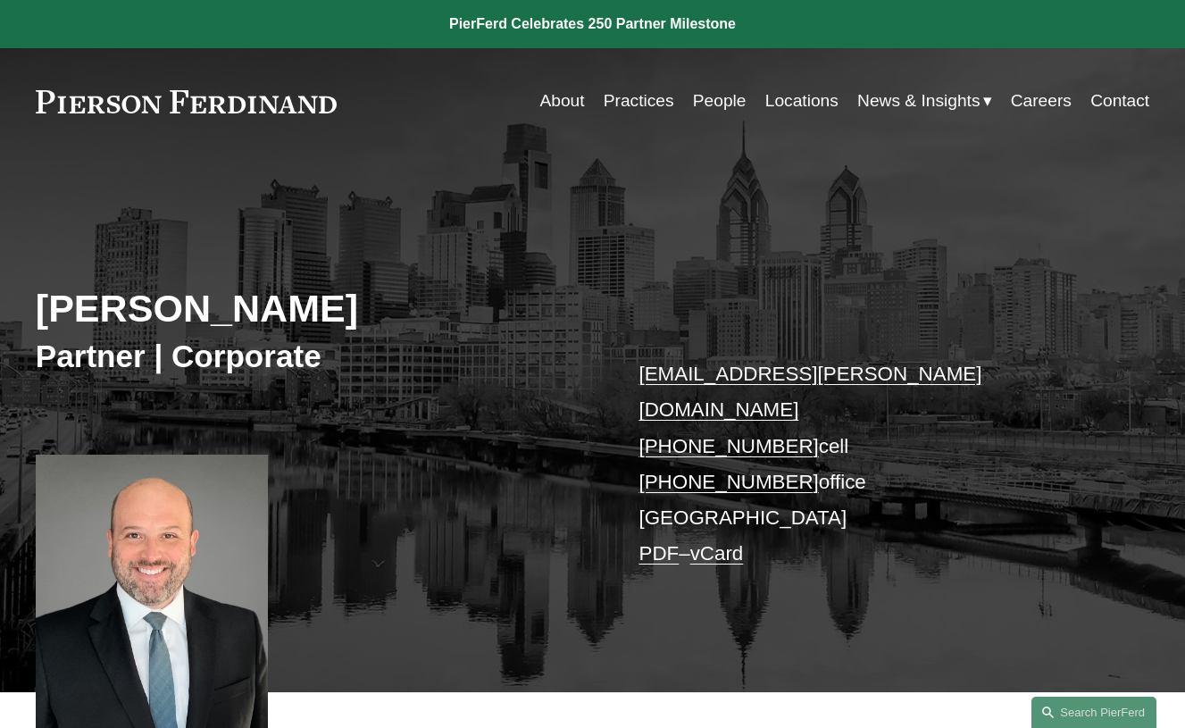
scroll to position [0, 0]
click at [628, 104] on link "Practices" at bounding box center [639, 101] width 71 height 34
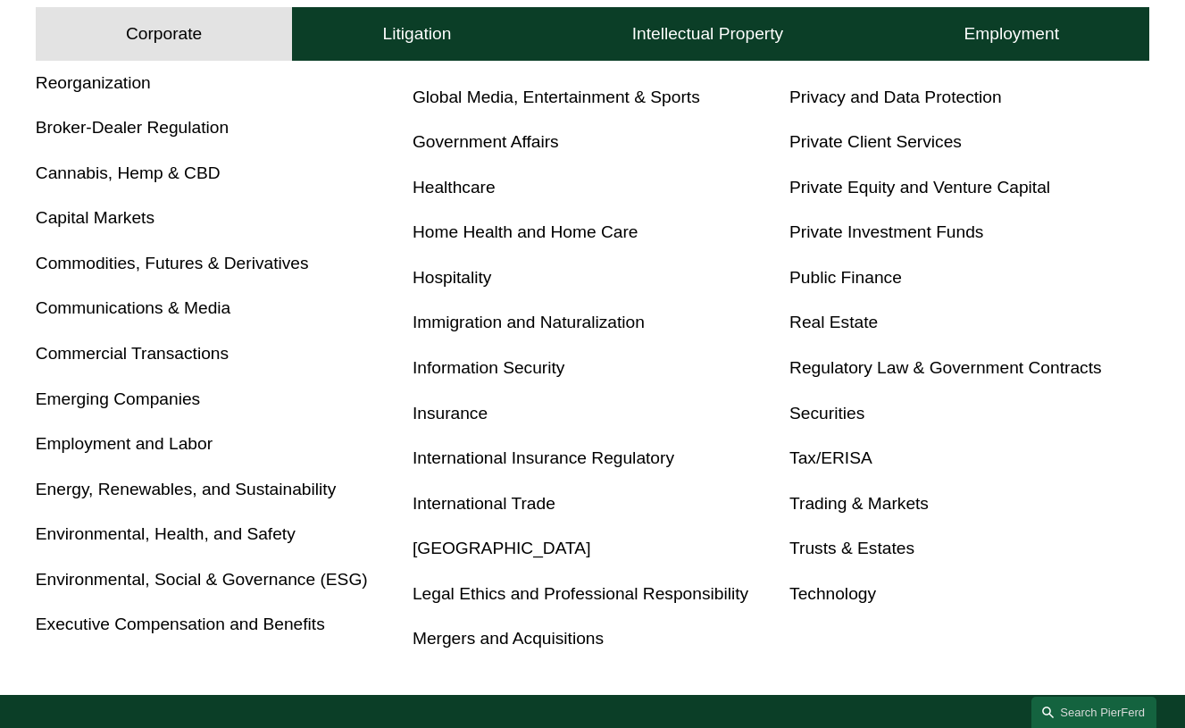
scroll to position [783, 0]
click at [474, 546] on link "[GEOGRAPHIC_DATA]" at bounding box center [502, 547] width 179 height 19
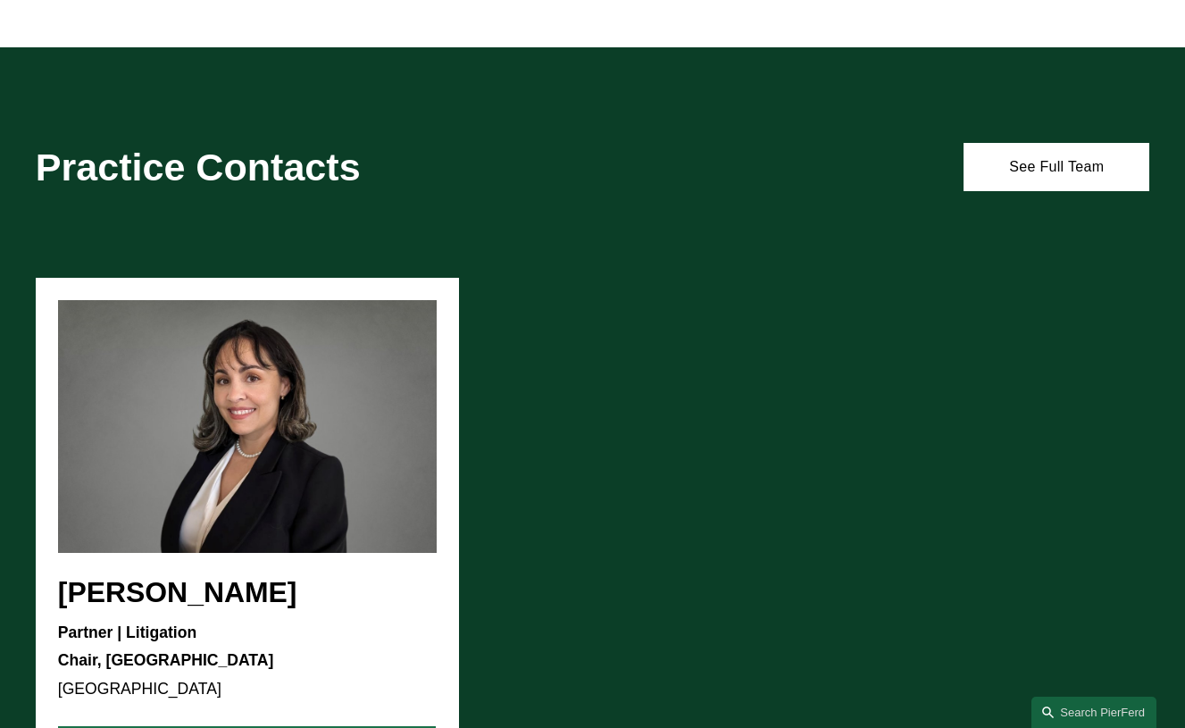
scroll to position [1502, 0]
